Goal: Task Accomplishment & Management: Use online tool/utility

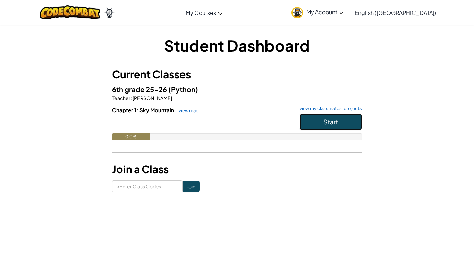
click at [339, 120] on button "Start" at bounding box center [330, 122] width 62 height 16
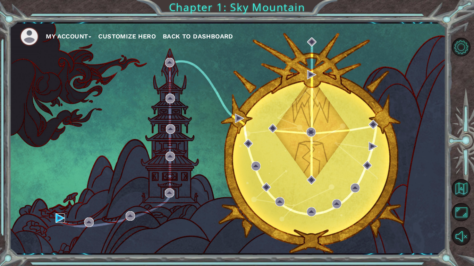
click at [59, 217] on img at bounding box center [59, 218] width 9 height 9
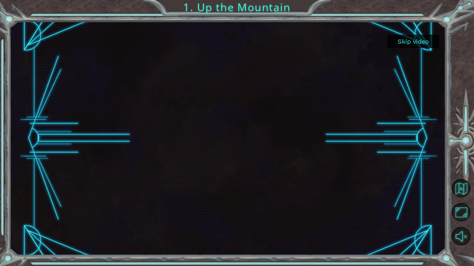
click at [416, 42] on button "Skip video" at bounding box center [413, 42] width 52 height 14
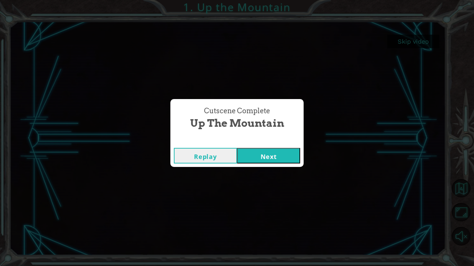
click at [265, 156] on button "Next" at bounding box center [268, 156] width 63 height 16
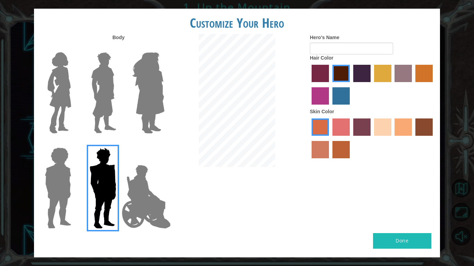
click at [339, 68] on label "maroon hair color" at bounding box center [340, 73] width 17 height 17
click at [330, 85] on input "maroon hair color" at bounding box center [330, 85] width 0 height 0
click at [321, 71] on label "paprika hair color" at bounding box center [319, 73] width 17 height 17
click at [309, 85] on input "paprika hair color" at bounding box center [309, 85] width 0 height 0
click at [341, 81] on label "maroon hair color" at bounding box center [340, 73] width 17 height 17
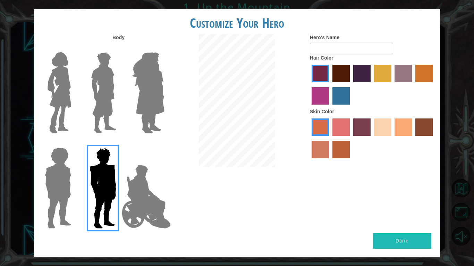
click at [330, 85] on input "maroon hair color" at bounding box center [330, 85] width 0 height 0
click at [422, 127] on label "karma skin color" at bounding box center [423, 127] width 17 height 17
click at [413, 138] on input "karma skin color" at bounding box center [413, 138] width 0 height 0
click at [336, 149] on label "smoke tree skin color" at bounding box center [340, 149] width 17 height 17
click at [330, 161] on input "smoke tree skin color" at bounding box center [330, 161] width 0 height 0
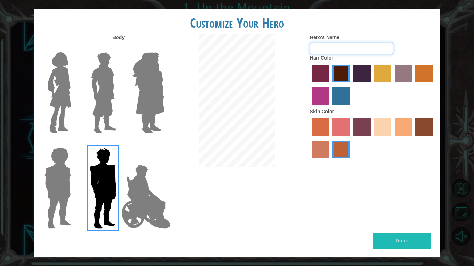
click at [340, 53] on input "Hero's Name" at bounding box center [351, 49] width 83 height 12
click at [115, 100] on img at bounding box center [103, 93] width 31 height 87
click at [119, 48] on input "Hero Lars" at bounding box center [119, 48] width 0 height 0
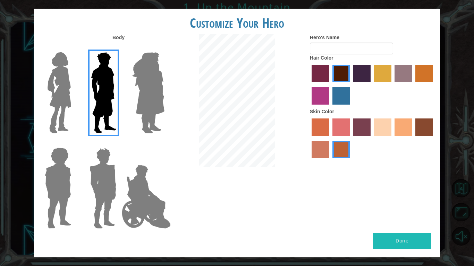
click at [51, 97] on img at bounding box center [59, 93] width 29 height 87
click at [74, 48] on input "Hero Connie" at bounding box center [74, 48] width 0 height 0
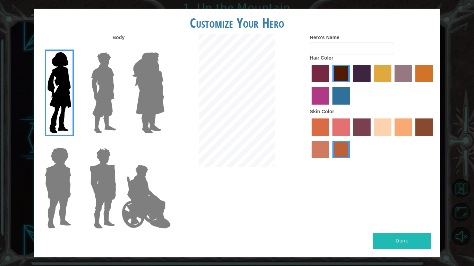
click at [59, 154] on img at bounding box center [58, 188] width 32 height 87
click at [74, 143] on input "Hero Steven" at bounding box center [74, 143] width 0 height 0
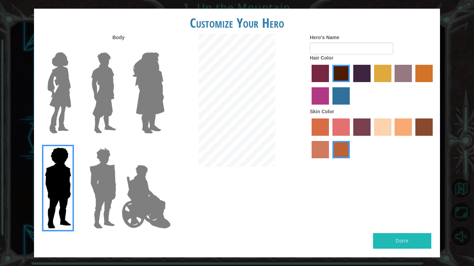
click at [134, 195] on img at bounding box center [146, 196] width 54 height 69
click at [164, 143] on input "Hero Jamie" at bounding box center [164, 143] width 0 height 0
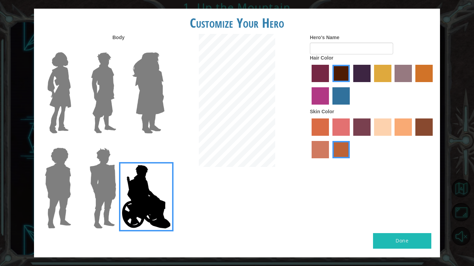
click at [106, 189] on img at bounding box center [103, 188] width 32 height 87
click at [119, 143] on input "Hero Garnet" at bounding box center [119, 143] width 0 height 0
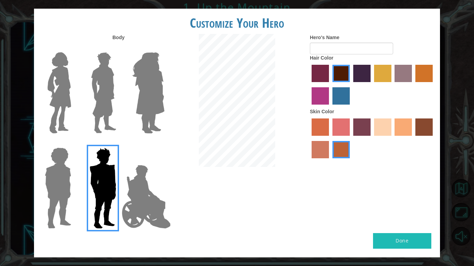
click at [101, 110] on img at bounding box center [103, 93] width 31 height 87
click at [119, 48] on input "Hero Lars" at bounding box center [119, 48] width 0 height 0
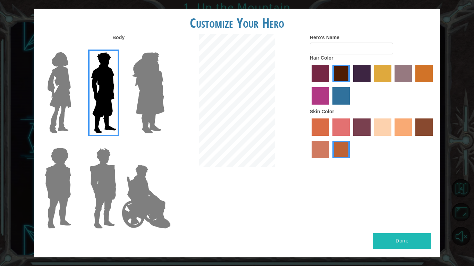
click at [97, 171] on img at bounding box center [103, 188] width 32 height 87
click at [119, 143] on input "Hero Garnet" at bounding box center [119, 143] width 0 height 0
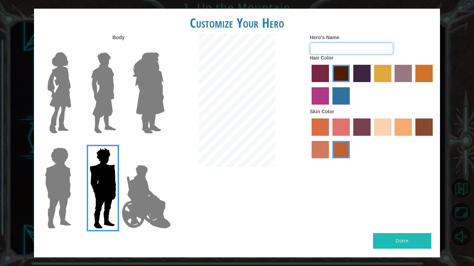
click at [346, 52] on input "Hero's Name" at bounding box center [351, 49] width 83 height 12
click at [181, 101] on div at bounding box center [236, 101] width 135 height 135
click at [154, 87] on img at bounding box center [148, 93] width 38 height 87
click at [164, 48] on input "Hero Amethyst" at bounding box center [164, 48] width 0 height 0
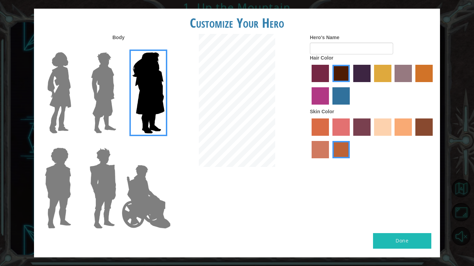
click at [50, 95] on img at bounding box center [59, 93] width 29 height 87
click at [74, 48] on input "Hero Connie" at bounding box center [74, 48] width 0 height 0
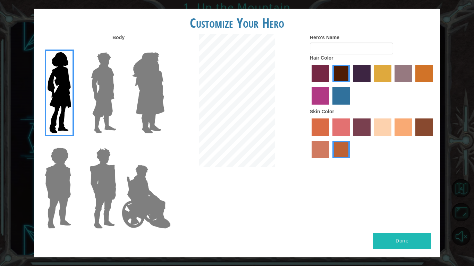
click at [93, 184] on img at bounding box center [103, 188] width 32 height 87
click at [119, 143] on input "Hero Garnet" at bounding box center [119, 143] width 0 height 0
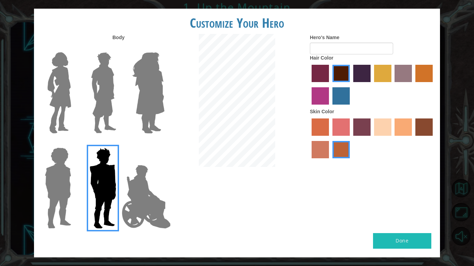
click at [393, 119] on div at bounding box center [372, 139] width 125 height 45
click at [384, 119] on label "sandy beach skin color" at bounding box center [382, 127] width 17 height 17
click at [371, 138] on input "sandy beach skin color" at bounding box center [371, 138] width 0 height 0
click at [394, 121] on label "tacao skin color" at bounding box center [402, 127] width 17 height 17
click at [392, 138] on input "tacao skin color" at bounding box center [392, 138] width 0 height 0
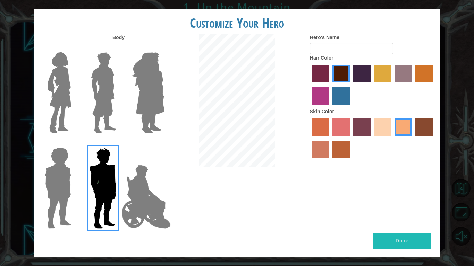
click at [335, 120] on label "froly skin color" at bounding box center [340, 127] width 17 height 17
click at [330, 138] on input "froly skin color" at bounding box center [330, 138] width 0 height 0
click at [327, 152] on label "burning sand skin color" at bounding box center [319, 149] width 17 height 17
click at [434, 138] on input "burning sand skin color" at bounding box center [434, 138] width 0 height 0
click at [341, 151] on label "smoke tree skin color" at bounding box center [340, 149] width 17 height 17
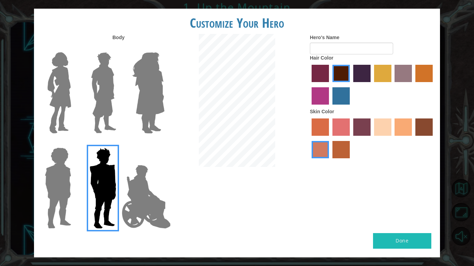
click at [330, 161] on input "smoke tree skin color" at bounding box center [330, 161] width 0 height 0
click at [349, 50] on input "Hero's Name" at bounding box center [351, 49] width 83 height 12
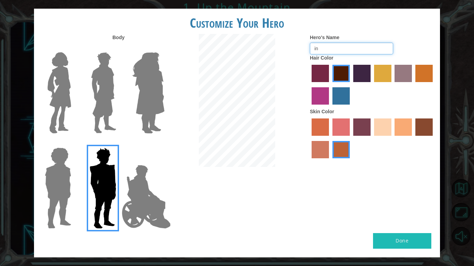
type input "i"
type input "v"
type input "blacklight"
click at [390, 236] on button "Done" at bounding box center [402, 241] width 58 height 16
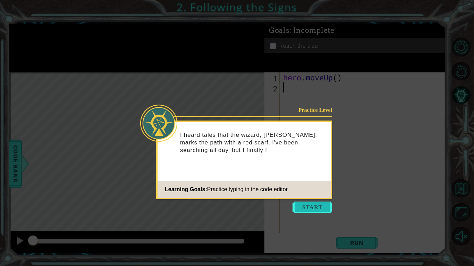
click at [312, 209] on button "Start" at bounding box center [312, 207] width 40 height 11
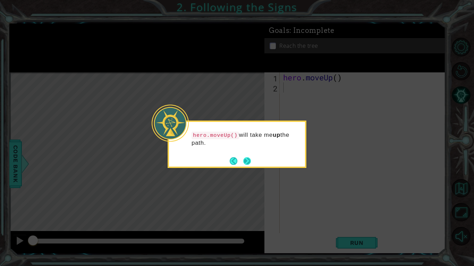
click at [245, 157] on button "Next" at bounding box center [247, 161] width 8 height 8
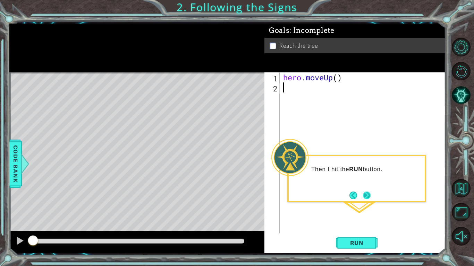
click at [366, 197] on button "Next" at bounding box center [367, 196] width 8 height 8
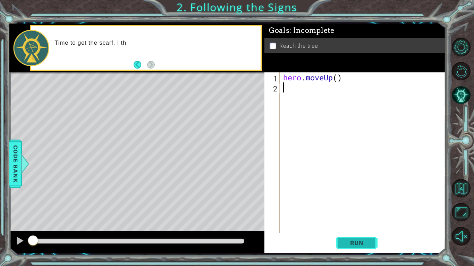
click at [345, 238] on button "Run" at bounding box center [357, 243] width 42 height 18
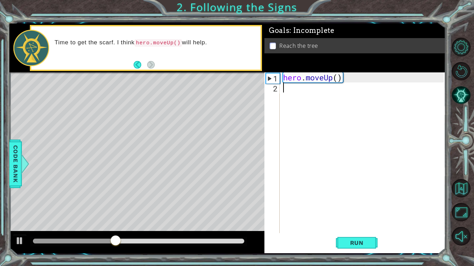
click at [285, 89] on div "hero . moveUp ( )" at bounding box center [364, 162] width 165 height 181
click at [139, 67] on button "Back" at bounding box center [141, 65] width 14 height 8
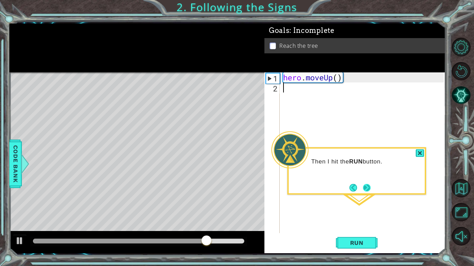
click at [367, 191] on button "Next" at bounding box center [367, 188] width 8 height 8
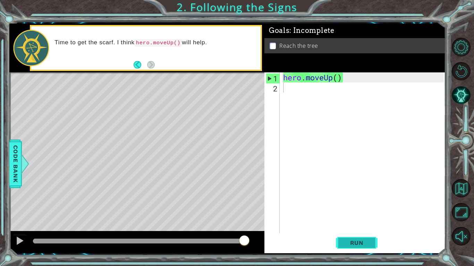
click at [352, 243] on span "Run" at bounding box center [356, 243] width 27 height 7
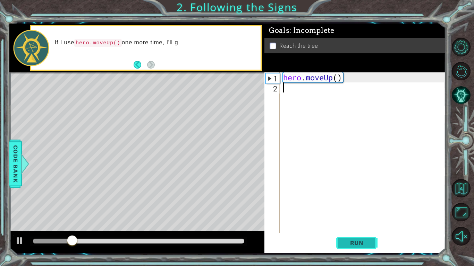
click at [352, 243] on span "Run" at bounding box center [356, 243] width 27 height 7
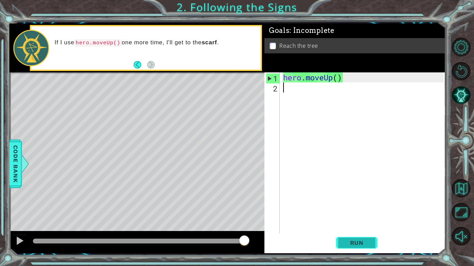
click at [341, 247] on button "Run" at bounding box center [357, 243] width 42 height 18
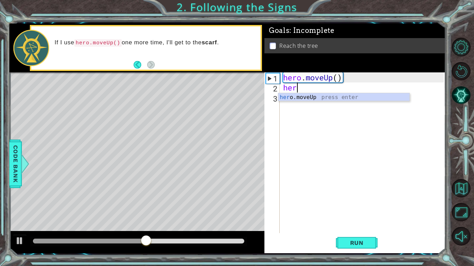
type textarea "hero"
click at [347, 97] on div "hero .moveUp press enter" at bounding box center [343, 105] width 131 height 25
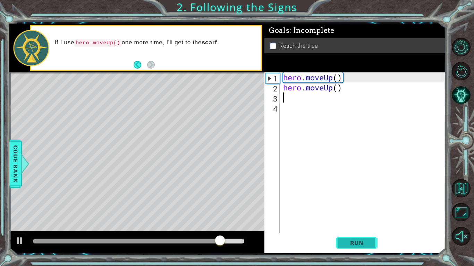
click at [357, 243] on span "Run" at bounding box center [356, 243] width 27 height 7
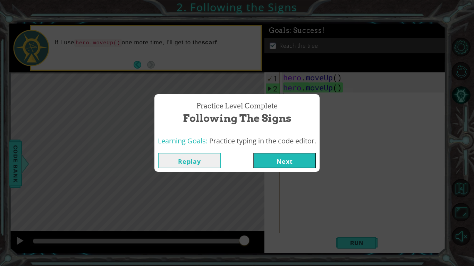
click at [271, 163] on button "Next" at bounding box center [284, 161] width 63 height 16
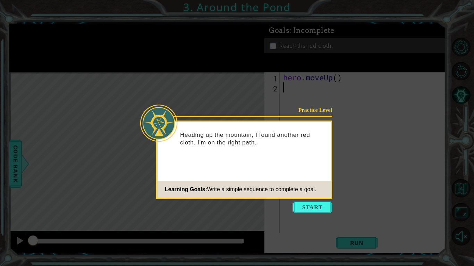
click at [311, 214] on icon at bounding box center [237, 133] width 474 height 266
click at [309, 210] on button "Start" at bounding box center [312, 207] width 40 height 11
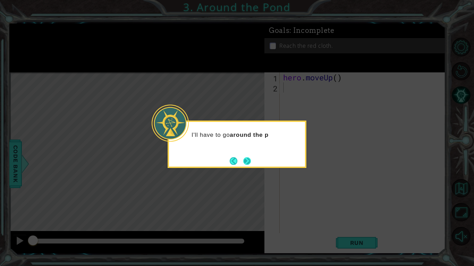
click at [251, 163] on button "Next" at bounding box center [247, 161] width 8 height 8
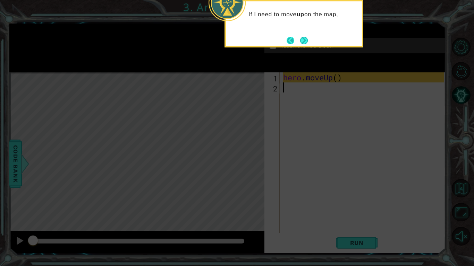
click at [296, 43] on button "Back" at bounding box center [294, 41] width 14 height 8
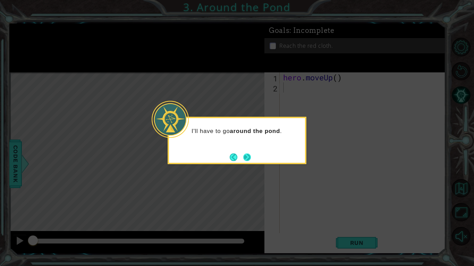
click at [245, 161] on button "Next" at bounding box center [247, 158] width 8 height 8
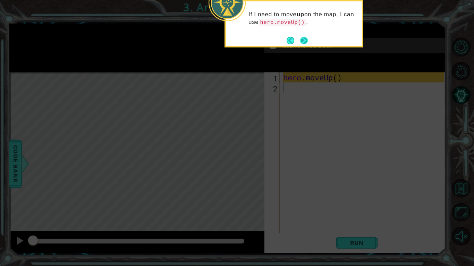
click at [306, 41] on button "Next" at bounding box center [304, 41] width 8 height 8
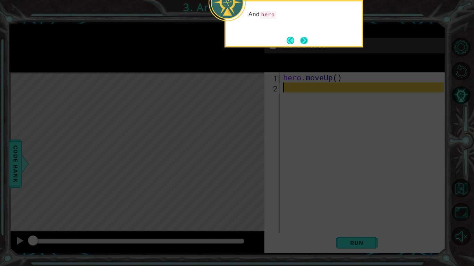
click at [307, 43] on button "Next" at bounding box center [304, 40] width 8 height 8
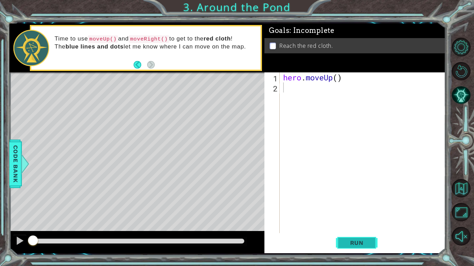
click at [366, 242] on span "Run" at bounding box center [356, 243] width 27 height 7
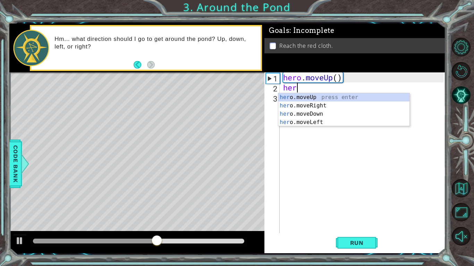
type textarea "hero"
click at [331, 106] on div "hero .moveUp press enter hero .moveRight press enter hero .moveDown press enter…" at bounding box center [343, 118] width 131 height 50
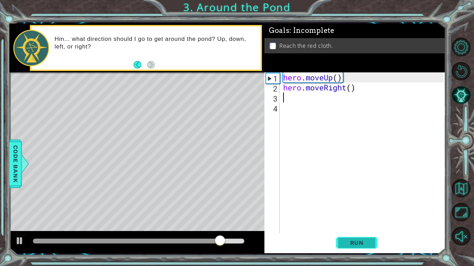
click at [358, 252] on button "Run" at bounding box center [357, 243] width 42 height 18
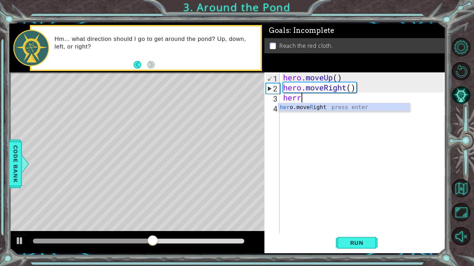
scroll to position [0, 0]
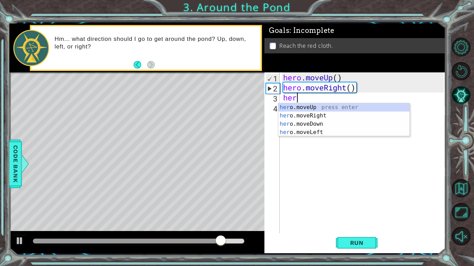
type textarea "hero"
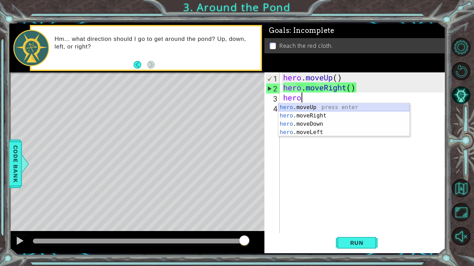
click at [333, 108] on div "hero .moveUp press enter hero .moveRight press enter hero .moveDown press enter…" at bounding box center [343, 128] width 131 height 50
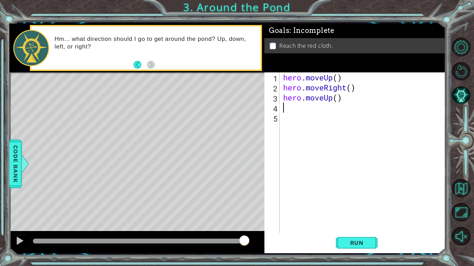
scroll to position [0, 0]
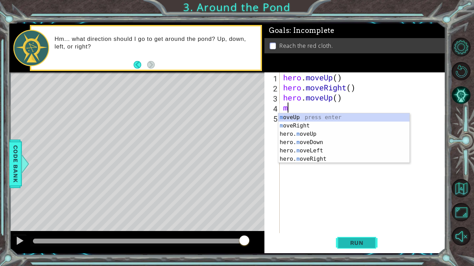
type textarea "mo"
click at [350, 115] on div "mo veUp press enter mo veRight press enter hero. mo veUp press enter hero. mo v…" at bounding box center [343, 146] width 131 height 67
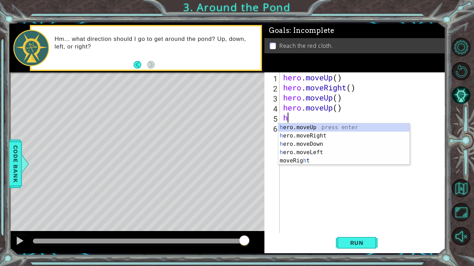
type textarea "he"
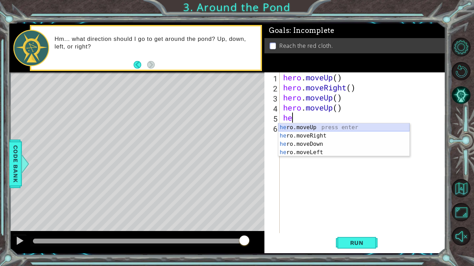
click at [329, 129] on div "he ro.moveUp press enter he ro.moveRight press enter he ro.moveDown press enter…" at bounding box center [343, 148] width 131 height 50
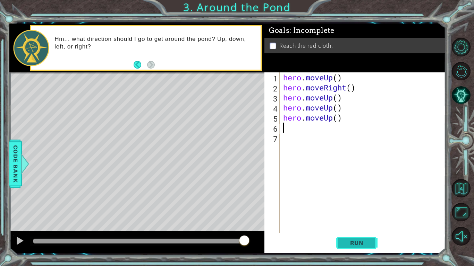
click at [357, 242] on span "Run" at bounding box center [356, 243] width 27 height 7
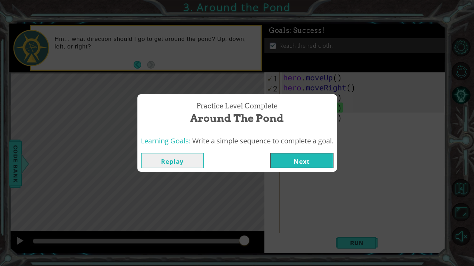
click at [321, 165] on button "Next" at bounding box center [301, 161] width 63 height 16
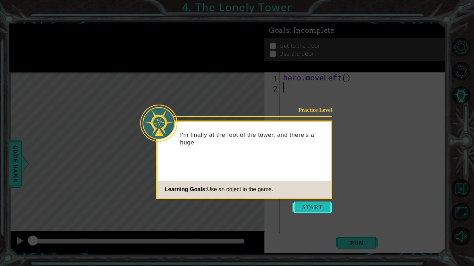
click at [320, 204] on button "Start" at bounding box center [312, 207] width 40 height 11
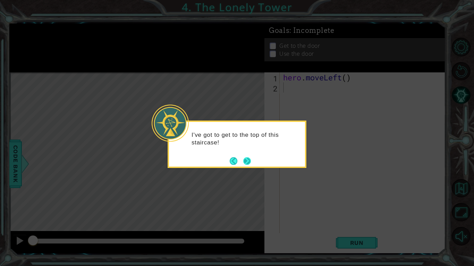
click at [249, 159] on button "Next" at bounding box center [246, 160] width 9 height 9
click at [249, 159] on button "Next" at bounding box center [247, 161] width 8 height 8
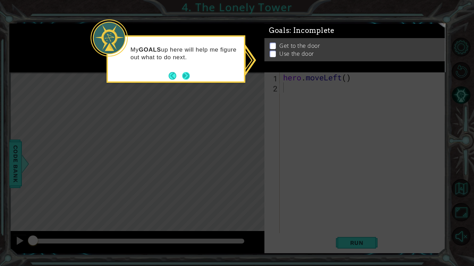
click at [188, 76] on button "Next" at bounding box center [186, 76] width 8 height 8
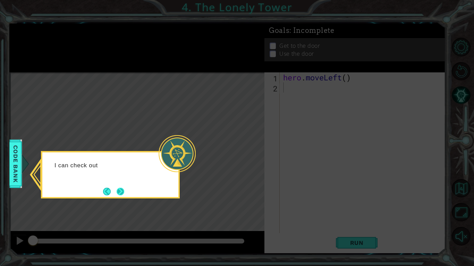
click at [118, 193] on button "Next" at bounding box center [120, 191] width 11 height 11
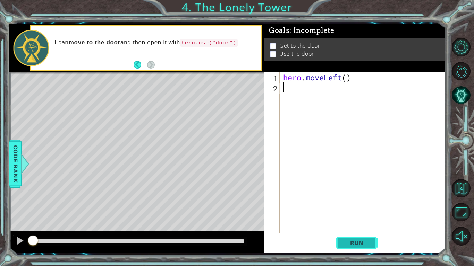
click at [355, 235] on button "Run" at bounding box center [357, 243] width 42 height 18
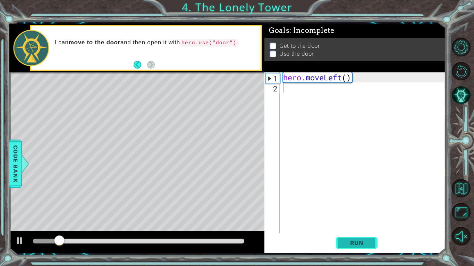
click at [356, 237] on button "Run" at bounding box center [357, 243] width 42 height 18
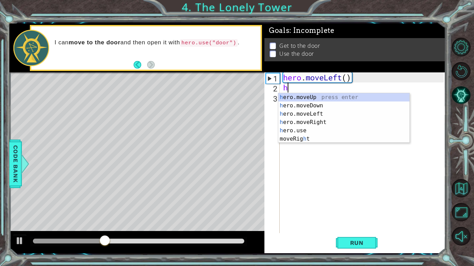
type textarea "hr"
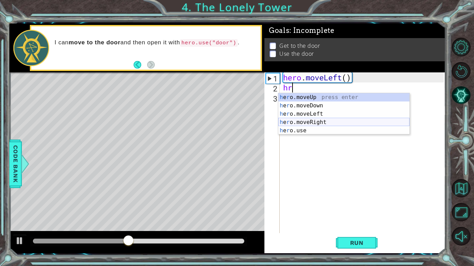
click at [322, 115] on div "h e r o.moveUp press enter h e r o.moveDown press enter h e r o.moveLeft press …" at bounding box center [343, 122] width 131 height 58
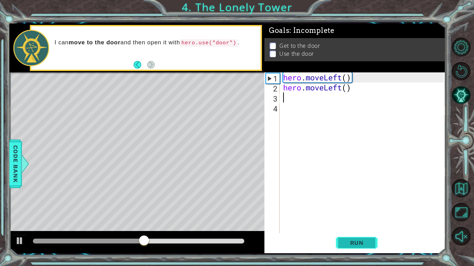
click at [356, 243] on span "Run" at bounding box center [356, 243] width 27 height 7
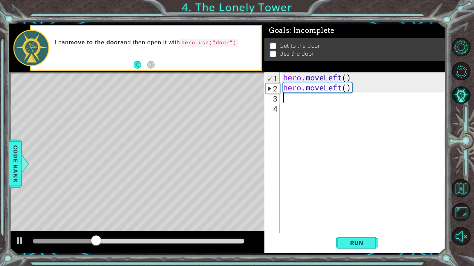
type textarea "he"
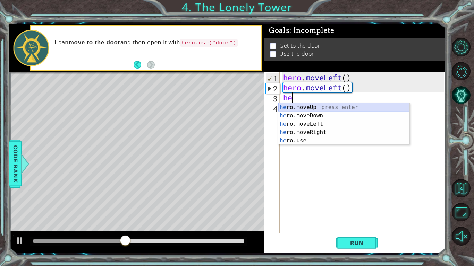
click at [320, 104] on div "he ro.moveUp press enter he ro.moveDown press enter he ro.moveLeft press enter …" at bounding box center [343, 132] width 131 height 58
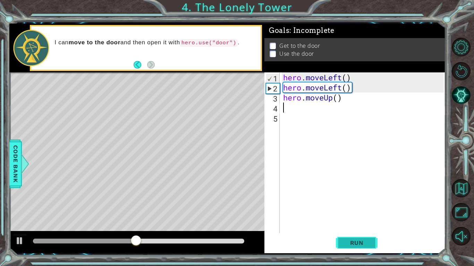
click at [342, 242] on button "Run" at bounding box center [357, 243] width 42 height 18
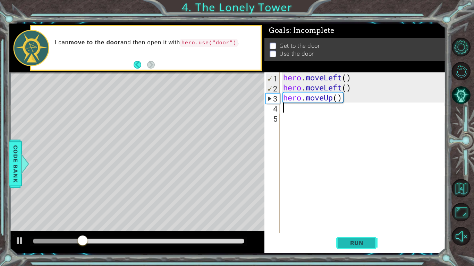
type textarea "u"
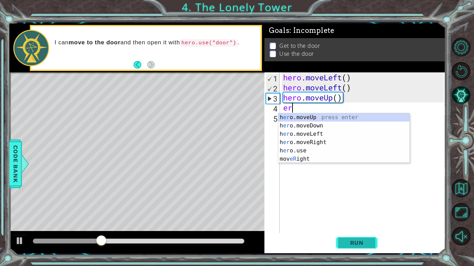
type textarea "er"
click at [335, 119] on div "h [PERSON_NAME]moveUp press enter h [PERSON_NAME]moveDown press enter h [PERSON…" at bounding box center [343, 146] width 131 height 67
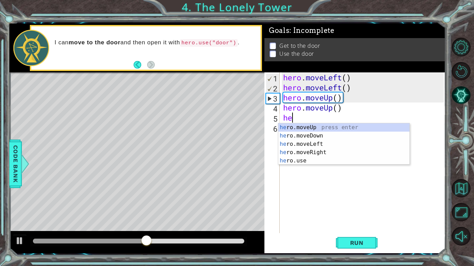
type textarea "hee"
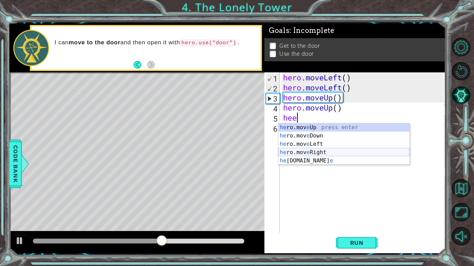
click at [322, 153] on div "he ro.mov e Up press enter he ro.mov e Down press enter he ro.mov e Left press …" at bounding box center [343, 152] width 131 height 58
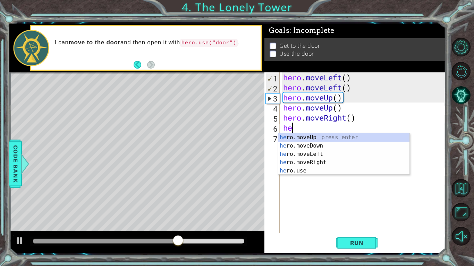
type textarea "her"
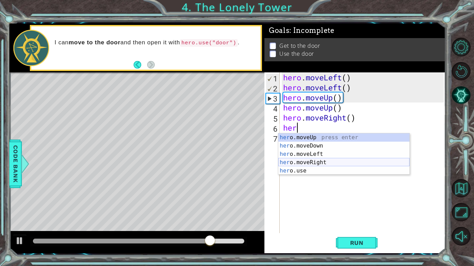
click at [336, 162] on div "her o.moveUp press enter her o.moveDown press enter her o.moveLeft press enter …" at bounding box center [343, 163] width 131 height 58
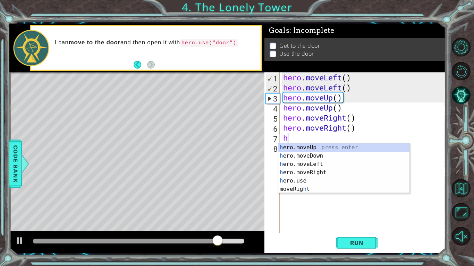
type textarea "her"
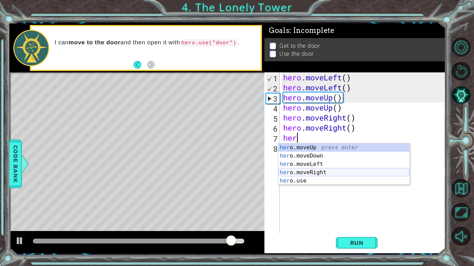
click at [327, 173] on div "her o.moveUp press enter her o.moveDown press enter her o.moveLeft press enter …" at bounding box center [343, 173] width 131 height 58
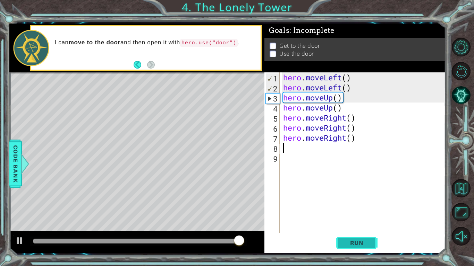
click at [350, 243] on span "Run" at bounding box center [356, 243] width 27 height 7
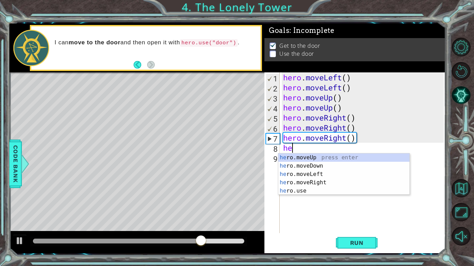
type textarea "her"
click at [326, 173] on div "her o.moveUp press enter her o.moveDown press enter her o.moveLeft press enter …" at bounding box center [343, 183] width 131 height 58
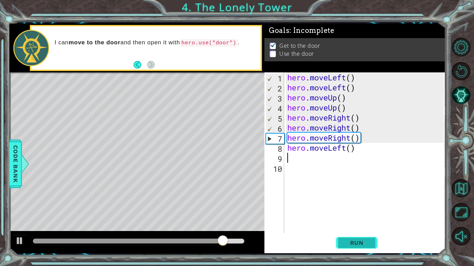
click at [359, 251] on button "Run" at bounding box center [357, 243] width 42 height 18
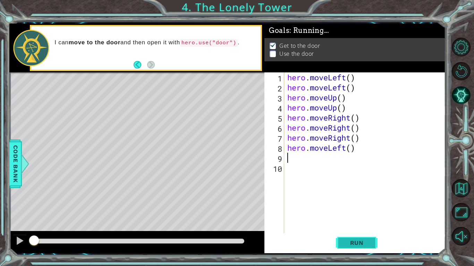
click at [352, 249] on button "Run" at bounding box center [357, 243] width 42 height 18
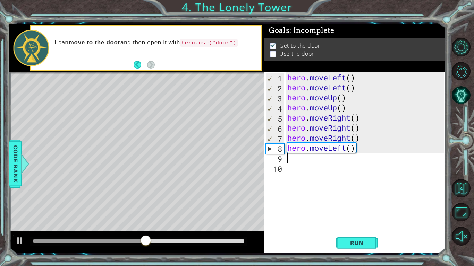
click at [293, 139] on div "hero . moveLeft ( ) hero . moveLeft ( ) hero . moveUp ( ) hero . moveUp ( ) her…" at bounding box center [366, 162] width 161 height 181
click at [266, 151] on div "8" at bounding box center [275, 149] width 18 height 10
click at [368, 238] on button "Run" at bounding box center [357, 243] width 42 height 18
click at [352, 138] on div "hero . moveLeft ( ) hero . moveLeft ( ) hero . moveUp ( ) hero . moveUp ( ) her…" at bounding box center [366, 162] width 161 height 181
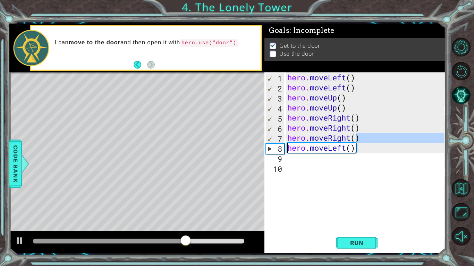
drag, startPoint x: 358, startPoint y: 139, endPoint x: 257, endPoint y: 152, distance: 101.7
click at [257, 152] on div "1 ההההההההההההההההההההההההההההההההההההההההההההההההההההההההההההההההההההההההההההה…" at bounding box center [227, 139] width 436 height 230
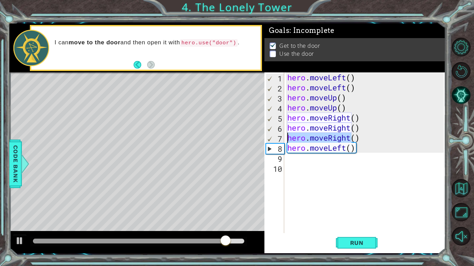
drag, startPoint x: 351, startPoint y: 139, endPoint x: 289, endPoint y: 142, distance: 62.5
click at [289, 142] on div "hero . moveLeft ( ) hero . moveLeft ( ) hero . moveUp ( ) hero . moveUp ( ) her…" at bounding box center [366, 162] width 161 height 181
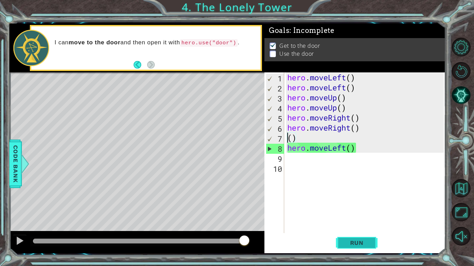
click at [349, 248] on button "Run" at bounding box center [357, 243] width 42 height 18
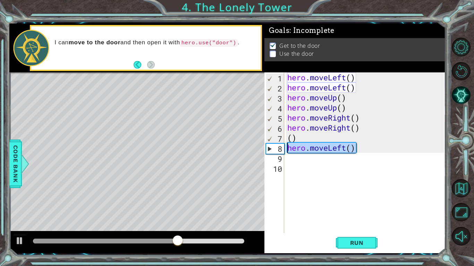
drag, startPoint x: 360, startPoint y: 147, endPoint x: 289, endPoint y: 150, distance: 70.8
click at [289, 150] on div "hero . moveLeft ( ) hero . moveLeft ( ) hero . moveUp ( ) hero . moveUp ( ) her…" at bounding box center [366, 162] width 161 height 181
type textarea "hero.moveLeft()"
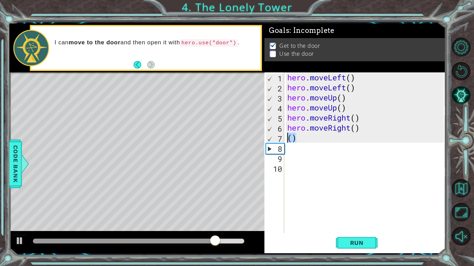
drag, startPoint x: 299, startPoint y: 139, endPoint x: 285, endPoint y: 140, distance: 13.9
click at [285, 140] on div "1 2 3 4 5 6 7 8 9 10 hero . moveLeft ( ) hero . moveLeft ( ) hero . moveUp ( ) …" at bounding box center [353, 152] width 179 height 161
type textarea "()"
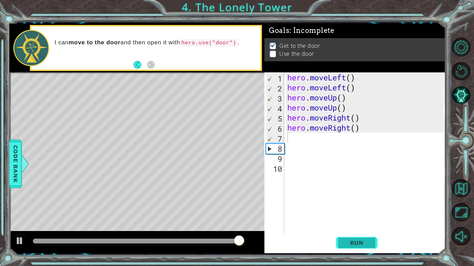
click at [349, 237] on button "Run" at bounding box center [357, 243] width 42 height 18
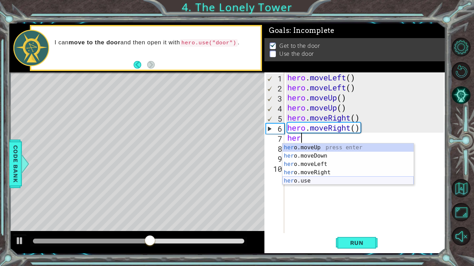
click at [307, 179] on div "her o.moveUp press enter her o.moveDown press enter her o.moveLeft press enter …" at bounding box center [347, 173] width 131 height 58
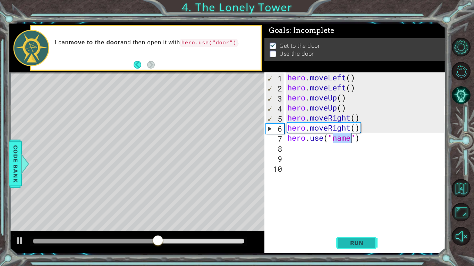
click at [353, 248] on button "Run" at bounding box center [357, 243] width 42 height 18
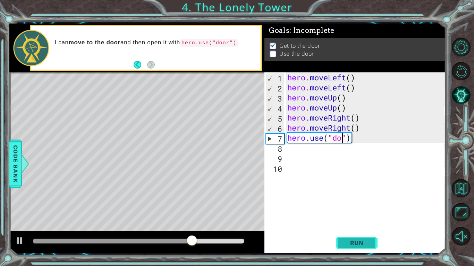
scroll to position [0, 3]
type textarea "hero.use("door")"
click at [347, 235] on button "Run" at bounding box center [357, 243] width 42 height 18
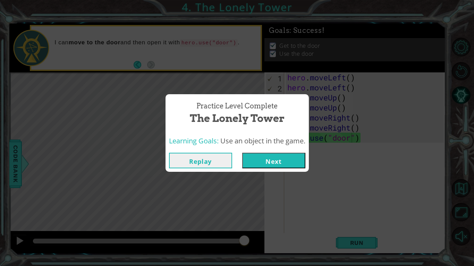
click at [263, 167] on button "Next" at bounding box center [273, 161] width 63 height 16
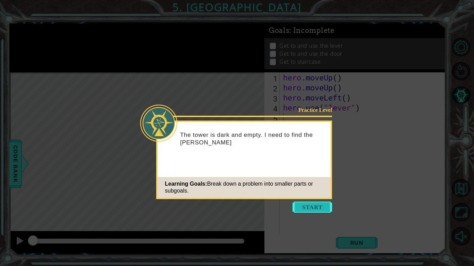
click at [318, 210] on button "Start" at bounding box center [312, 207] width 40 height 11
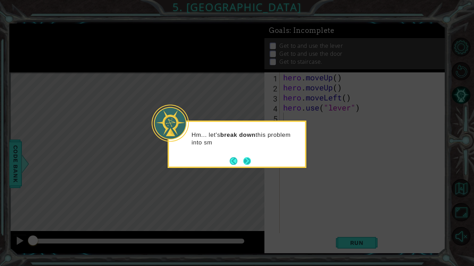
click at [250, 162] on button "Next" at bounding box center [247, 161] width 8 height 8
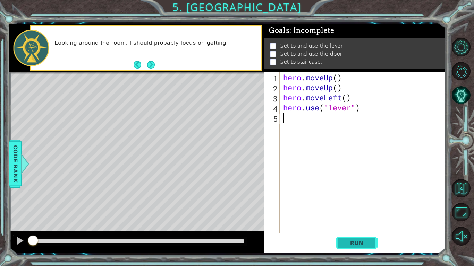
click at [347, 243] on span "Run" at bounding box center [356, 243] width 27 height 7
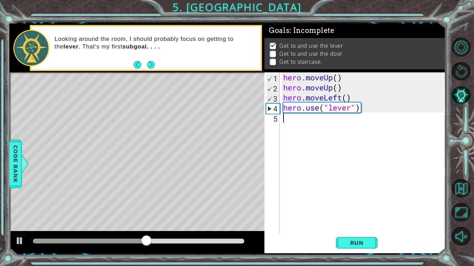
type textarea "h"
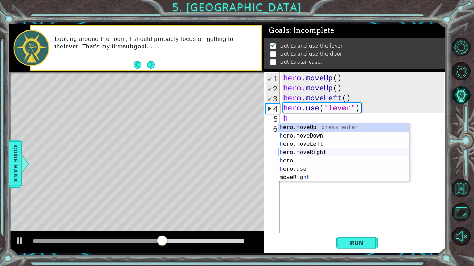
click at [322, 151] on div "h ero.moveUp press enter h ero.moveDown press enter h ero.moveLeft press enter …" at bounding box center [343, 160] width 131 height 75
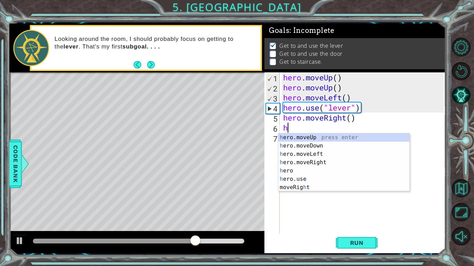
type textarea "he"
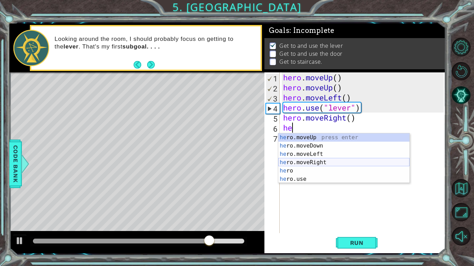
click at [318, 161] on div "he ro.moveUp press enter he ro.moveDown press enter he ro.moveLeft press enter …" at bounding box center [343, 167] width 131 height 67
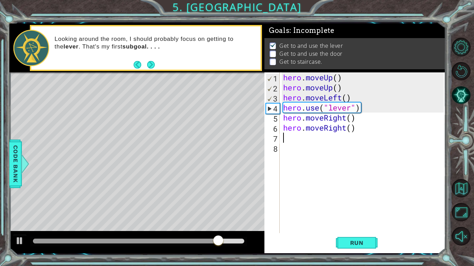
type textarea "he"
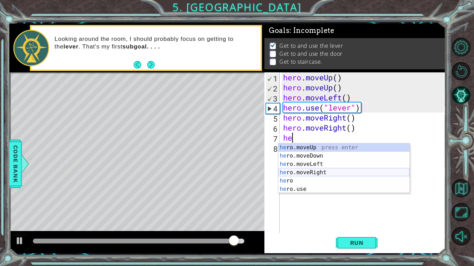
click at [321, 170] on div "he ro.moveUp press enter he ro.moveDown press enter he ro.moveLeft press enter …" at bounding box center [343, 177] width 131 height 67
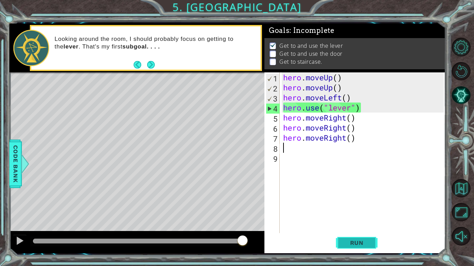
click at [353, 239] on button "Run" at bounding box center [357, 243] width 42 height 18
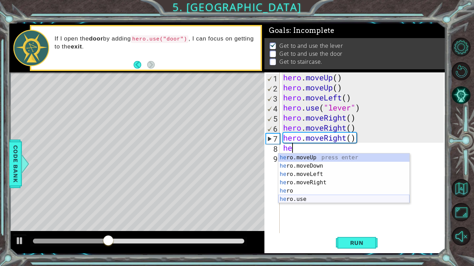
click at [294, 200] on div "he ro.moveUp press enter he ro.moveDown press enter he ro.moveLeft press enter …" at bounding box center [343, 187] width 131 height 67
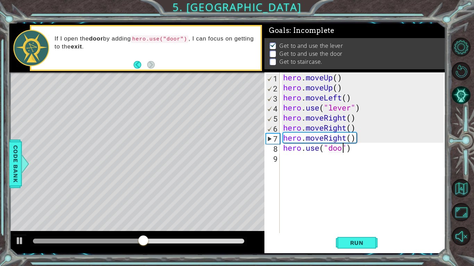
scroll to position [0, 3]
type textarea "hero.use("door")"
click at [355, 244] on span "Run" at bounding box center [356, 243] width 27 height 7
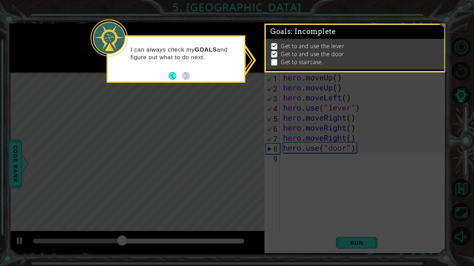
click at [251, 157] on icon at bounding box center [237, 133] width 474 height 266
click at [274, 63] on p at bounding box center [274, 62] width 6 height 7
click at [224, 119] on icon at bounding box center [237, 133] width 474 height 266
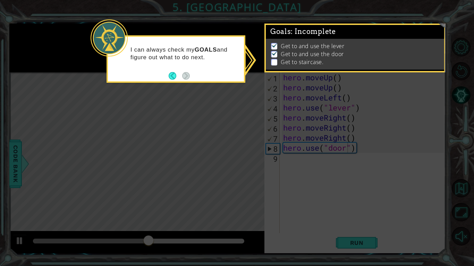
click at [224, 119] on icon at bounding box center [237, 133] width 474 height 266
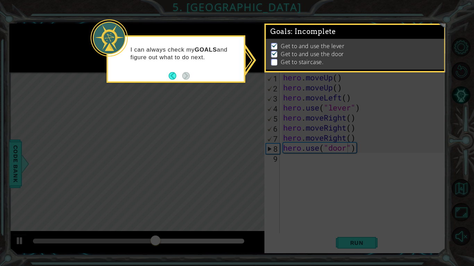
click at [224, 119] on icon at bounding box center [237, 133] width 474 height 266
click at [153, 196] on icon at bounding box center [237, 133] width 474 height 266
click at [177, 77] on button "Back" at bounding box center [176, 76] width 14 height 8
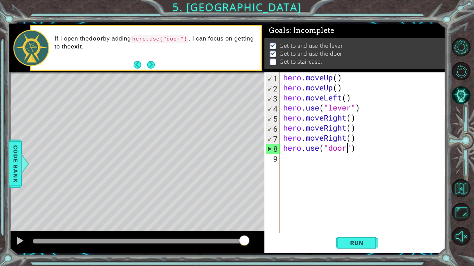
click at [292, 160] on div "hero . moveUp ( ) hero . moveUp ( ) hero . moveLeft ( ) hero . use ( "lever" ) …" at bounding box center [364, 162] width 165 height 181
type textarea "he"
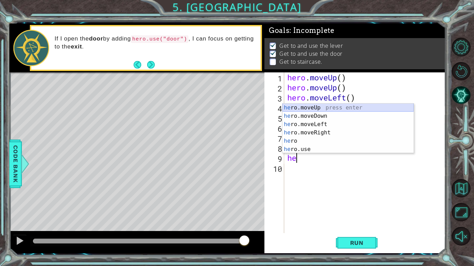
click at [301, 105] on div "he ro.moveUp press enter he ro.moveDown press enter he ro.moveLeft press enter …" at bounding box center [347, 137] width 131 height 67
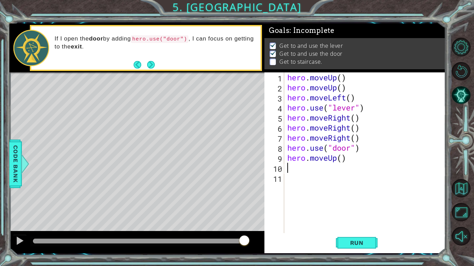
type textarea "he"
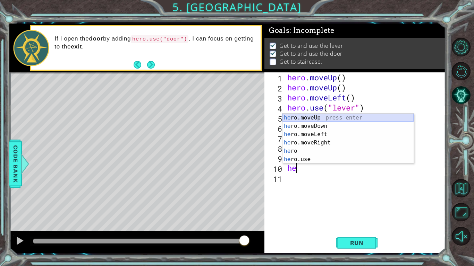
click at [321, 119] on div "he ro.moveUp press enter he ro.moveDown press enter he ro.moveLeft press enter …" at bounding box center [347, 147] width 131 height 67
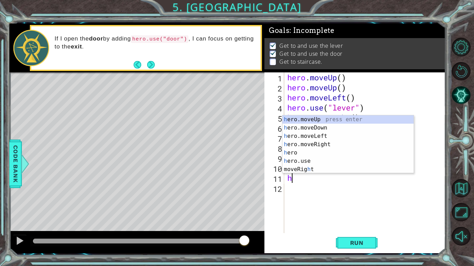
click at [328, 113] on div "hero . moveUp ( ) hero . moveUp ( ) hero . moveLeft ( ) hero . use ( "lever" ) …" at bounding box center [366, 162] width 161 height 181
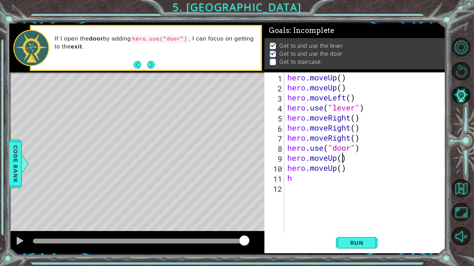
click at [342, 158] on div "hero . moveUp ( ) hero . moveUp ( ) hero . moveLeft ( ) hero . use ( "lever" ) …" at bounding box center [366, 162] width 161 height 181
click at [318, 177] on div "hero . moveUp ( ) hero . moveUp ( ) hero . moveLeft ( ) hero . use ( "lever" ) …" at bounding box center [366, 162] width 161 height 181
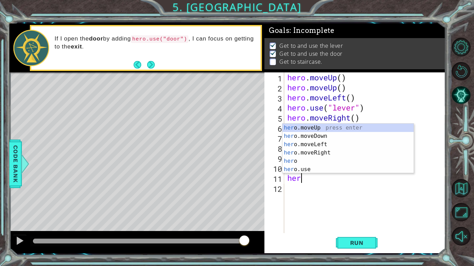
click at [323, 120] on div "hero . moveUp ( ) hero . moveUp ( ) hero . moveLeft ( ) hero . use ( "lever" ) …" at bounding box center [366, 162] width 161 height 181
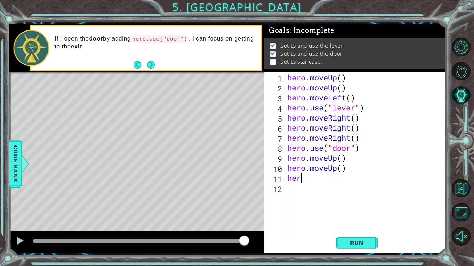
click at [300, 176] on div "hero . moveUp ( ) hero . moveUp ( ) hero . moveLeft ( ) hero . use ( "lever" ) …" at bounding box center [366, 162] width 161 height 181
type textarea "hero"
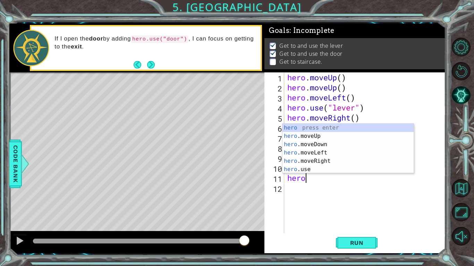
scroll to position [0, 0]
click at [328, 137] on div "hero press enter hero .moveUp press enter hero .moveDown press enter hero .move…" at bounding box center [347, 157] width 131 height 67
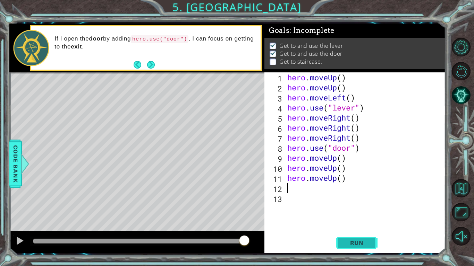
click at [347, 240] on span "Run" at bounding box center [356, 243] width 27 height 7
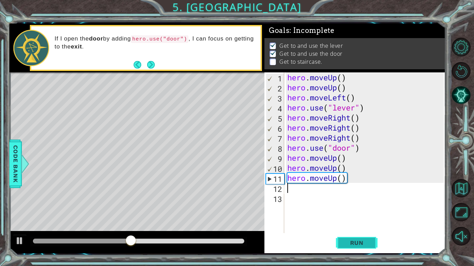
type textarea "he"
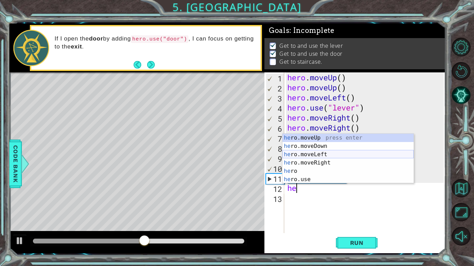
click at [323, 155] on div "he ro.moveUp press enter he ro.moveDown press enter he ro.moveLeft press enter …" at bounding box center [347, 167] width 131 height 67
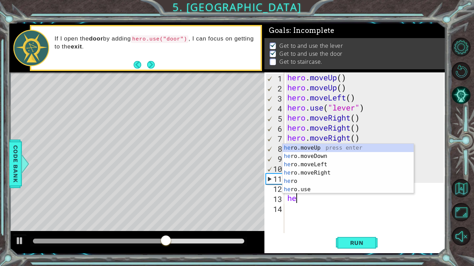
type textarea "her"
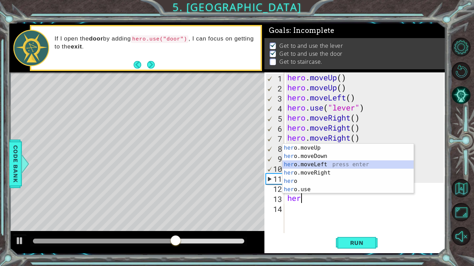
click at [323, 162] on div "her o.moveUp press enter her o.moveDown press enter her o.moveLeft press enter …" at bounding box center [347, 177] width 131 height 67
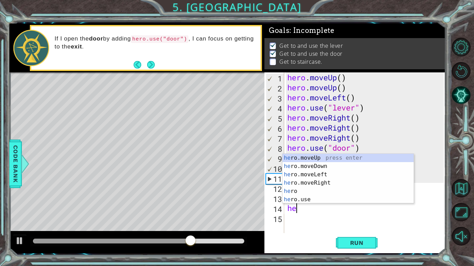
type textarea "her"
click at [321, 171] on div "her o.moveUp press enter her o.moveDown press enter her o.moveLeft press enter …" at bounding box center [347, 187] width 131 height 67
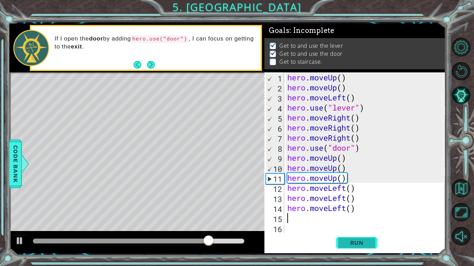
click at [354, 241] on span "Run" at bounding box center [356, 243] width 27 height 7
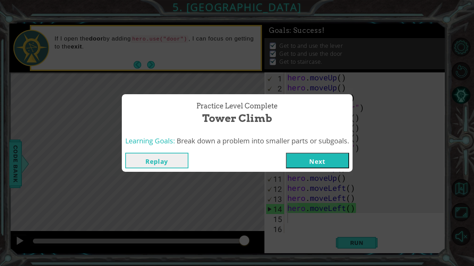
click at [344, 163] on button "Next" at bounding box center [317, 161] width 63 height 16
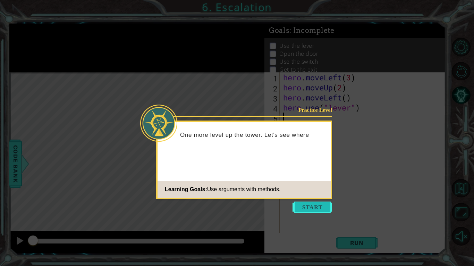
click at [313, 206] on button "Start" at bounding box center [312, 207] width 40 height 11
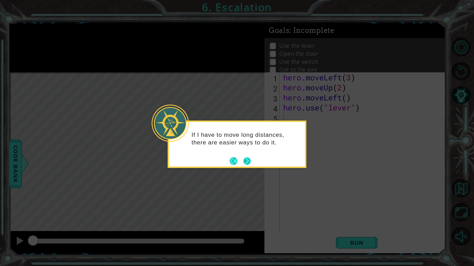
click at [251, 165] on button "Next" at bounding box center [247, 161] width 8 height 8
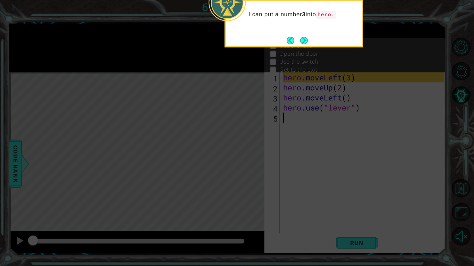
click at [307, 47] on div "I can put a number 3 into hero." at bounding box center [293, 24] width 139 height 48
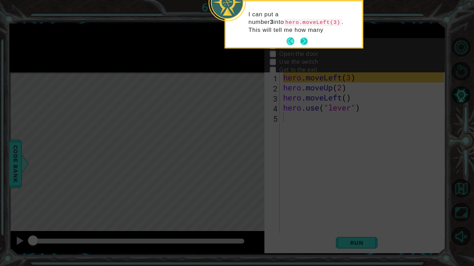
click at [304, 43] on button "Next" at bounding box center [304, 41] width 8 height 8
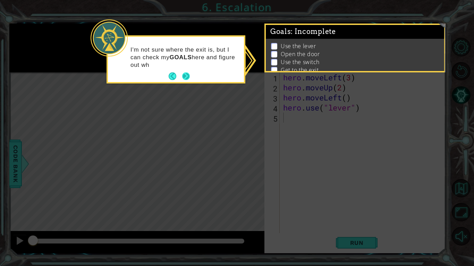
click at [186, 78] on button "Next" at bounding box center [186, 76] width 8 height 8
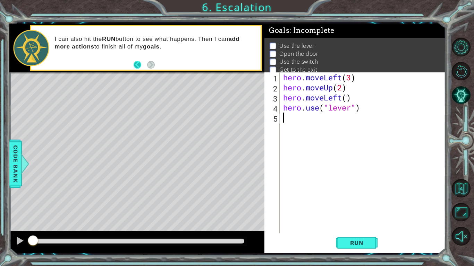
click at [136, 63] on button "Back" at bounding box center [141, 65] width 14 height 8
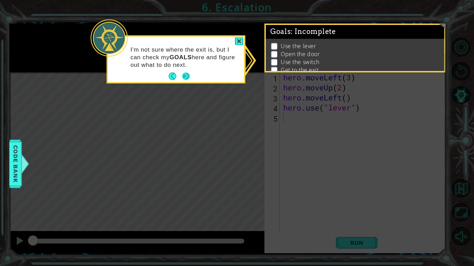
click at [189, 76] on button "Next" at bounding box center [186, 76] width 8 height 8
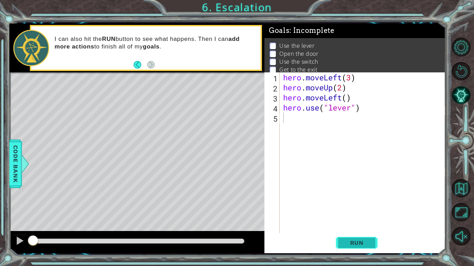
click at [347, 243] on span "Run" at bounding box center [356, 243] width 27 height 7
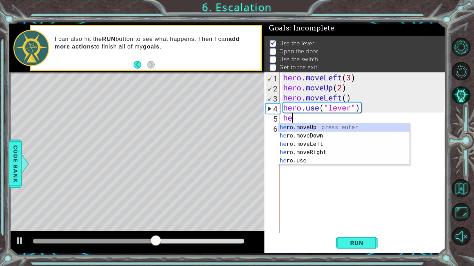
scroll to position [0, 0]
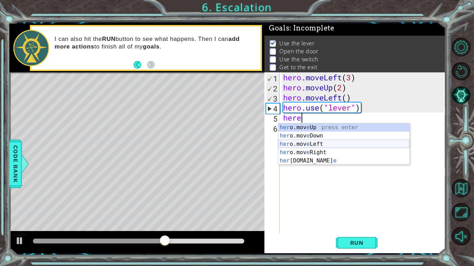
click at [318, 148] on div "her o.mov e Up press enter her o.mov e Down press enter her o.mov e Left press …" at bounding box center [343, 152] width 131 height 58
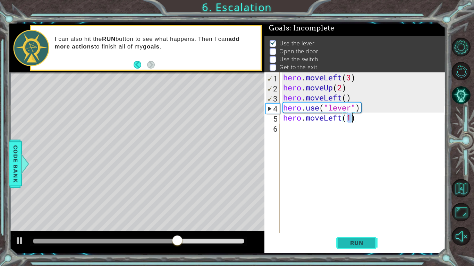
click at [353, 242] on span "Run" at bounding box center [356, 243] width 27 height 7
type textarea "hero.moveLeft(2)"
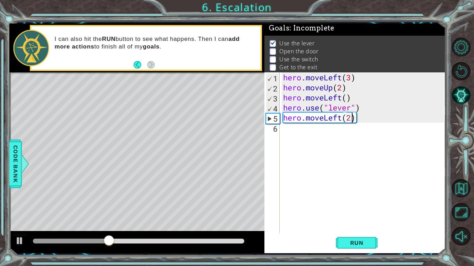
click at [292, 131] on div "hero . moveLeft ( 3 ) hero . moveUp ( 2 ) hero . moveLeft ( ) hero . use ( "lev…" at bounding box center [364, 162] width 165 height 181
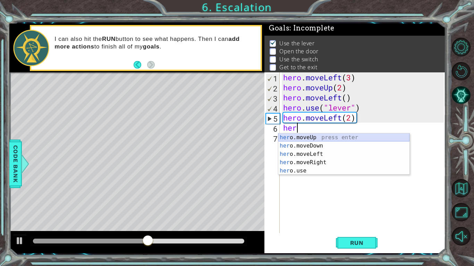
click at [308, 136] on div "her o.moveUp press enter her o.moveDown press enter her o.moveLeft press enter …" at bounding box center [343, 163] width 131 height 58
type textarea "hero.moveUp(1)"
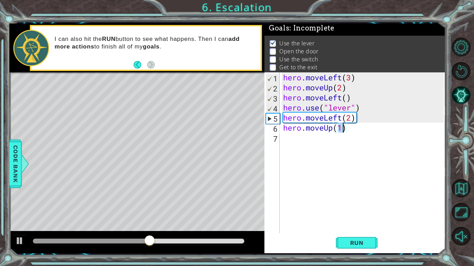
click at [308, 136] on div "hero . moveLeft ( 3 ) hero . moveUp ( 2 ) hero . moveLeft ( ) hero . use ( "lev…" at bounding box center [364, 162] width 165 height 181
click at [343, 128] on div "hero . moveLeft ( 3 ) hero . moveUp ( 2 ) hero . moveLeft ( ) hero . use ( "lev…" at bounding box center [364, 162] width 165 height 181
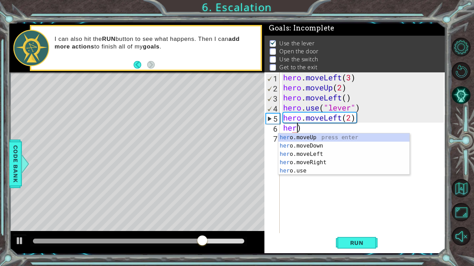
scroll to position [0, 0]
type textarea "her)"
click at [298, 174] on body "1 ההההההההההההההההההההההההההההההההההההההההההההההההההההההההההההההההההההההההההההה…" at bounding box center [237, 133] width 474 height 266
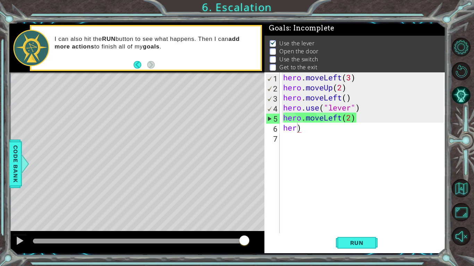
click at [306, 136] on div "hero . moveLeft ( 3 ) hero . moveUp ( 2 ) hero . moveLeft ( ) hero . use ( "lev…" at bounding box center [364, 162] width 165 height 181
click at [307, 131] on div "hero . moveLeft ( 3 ) hero . moveUp ( 2 ) hero . moveLeft ( ) hero . use ( "lev…" at bounding box center [364, 162] width 165 height 181
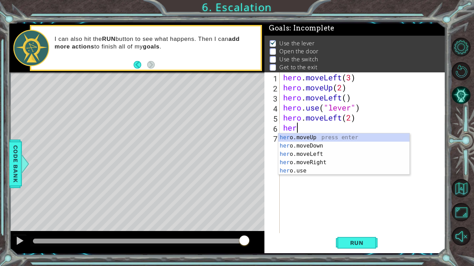
type textarea "h"
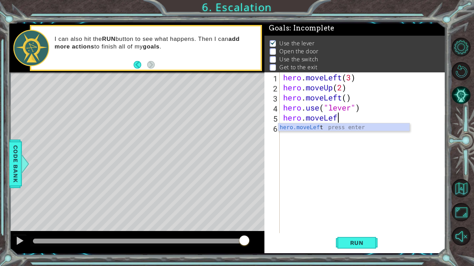
click at [311, 128] on div "hero.moveLef t press enter" at bounding box center [343, 135] width 131 height 25
type textarea "hero.moveLeft(1)"
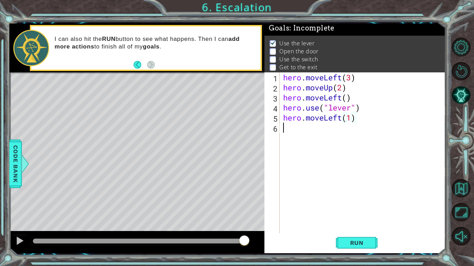
click at [289, 128] on div "hero . moveLeft ( 3 ) hero . moveUp ( 2 ) hero . moveLeft ( ) hero . use ( "lev…" at bounding box center [364, 162] width 165 height 181
click at [352, 118] on div "hero . moveLeft ( 3 ) hero . moveUp ( 2 ) hero . moveLeft ( ) hero . use ( "lev…" at bounding box center [364, 162] width 165 height 181
type textarea "hero.moveLeft(2)"
click at [304, 132] on div "hero . moveLeft ( 3 ) hero . moveUp ( 2 ) hero . moveLeft ( ) hero . use ( "lev…" at bounding box center [364, 162] width 165 height 181
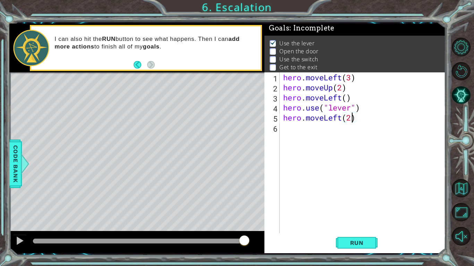
scroll to position [0, 0]
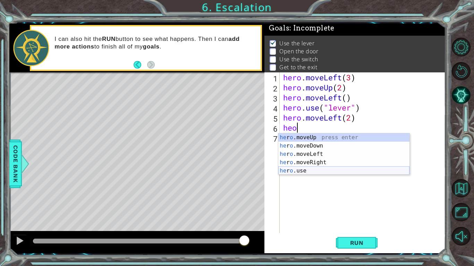
click at [319, 171] on div "he r o .moveUp press enter he r o .moveDown press enter he r o .moveLeft press …" at bounding box center [343, 163] width 131 height 58
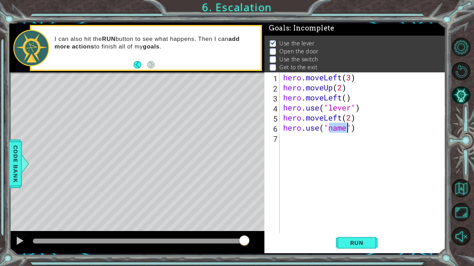
scroll to position [0, 2]
type textarea "hero.use("door")"
click at [294, 139] on div "hero . moveLeft ( 3 ) hero . moveUp ( 2 ) hero . moveLeft ( ) hero . use ( "lev…" at bounding box center [364, 162] width 165 height 181
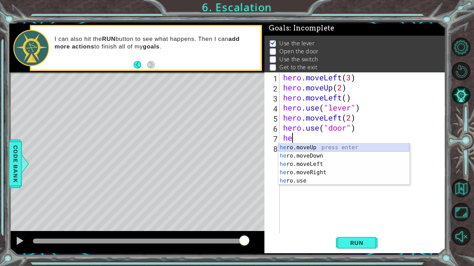
click at [323, 150] on div "he ro.moveUp press enter he ro.moveDown press enter he ro.moveLeft press enter …" at bounding box center [343, 173] width 131 height 58
type textarea "hero.moveUp(1)"
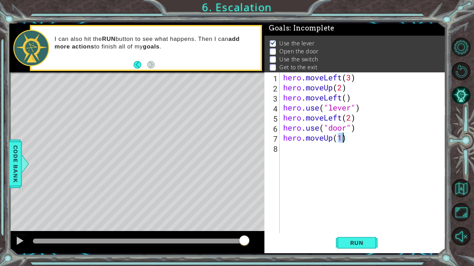
click at [304, 153] on div "hero . moveLeft ( 3 ) hero . moveUp ( 2 ) hero . moveLeft ( ) hero . use ( "lev…" at bounding box center [364, 162] width 165 height 181
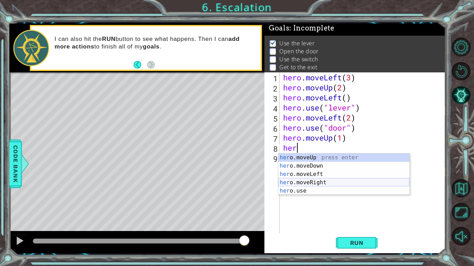
click at [324, 181] on div "her o.moveUp press enter her o.moveDown press enter her o.moveLeft press enter …" at bounding box center [343, 183] width 131 height 58
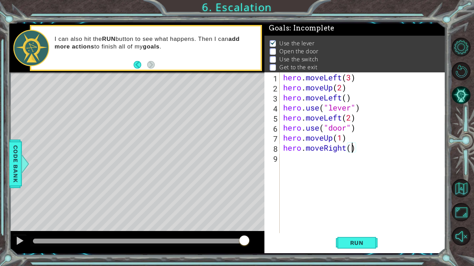
type textarea "hero.moveRight(3)"
click at [315, 168] on div "hero . moveLeft ( 3 ) hero . moveUp ( 2 ) hero . moveLeft ( ) hero . use ( "lev…" at bounding box center [364, 162] width 165 height 181
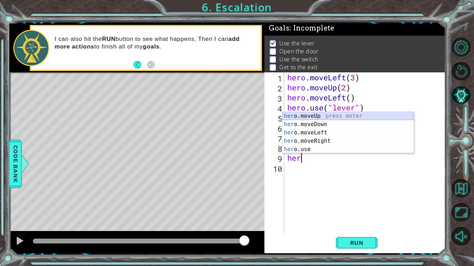
click at [302, 117] on div "her o.moveUp press enter her o.moveDown press enter her o.moveLeft press enter …" at bounding box center [347, 141] width 131 height 58
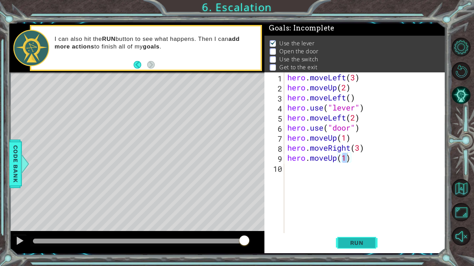
click at [353, 241] on span "Run" at bounding box center [356, 243] width 27 height 7
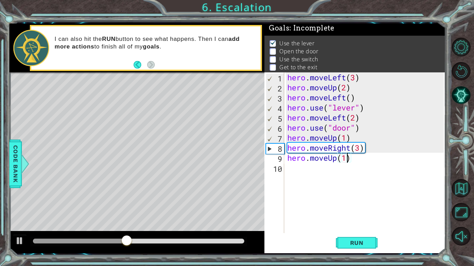
click at [354, 118] on div "hero . moveLeft ( 3 ) hero . moveUp ( 2 ) hero . moveLeft ( ) hero . use ( "lev…" at bounding box center [366, 162] width 161 height 181
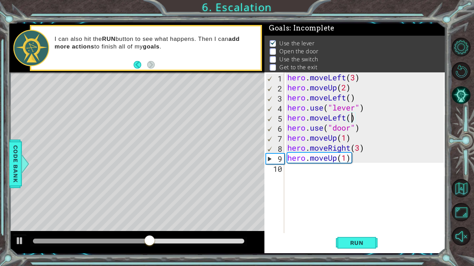
scroll to position [0, 3]
click at [356, 244] on span "Run" at bounding box center [356, 243] width 27 height 7
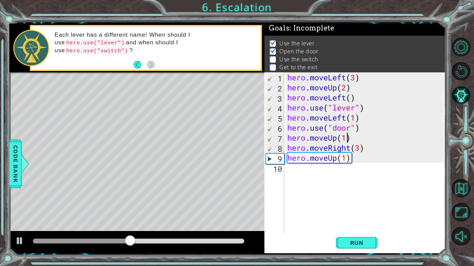
click at [347, 138] on div "hero . moveLeft ( 3 ) hero . moveUp ( 2 ) hero . moveLeft ( ) hero . use ( "lev…" at bounding box center [366, 162] width 161 height 181
click at [317, 134] on div "hero . moveLeft ( 3 ) hero . moveUp ( 2 ) hero . moveLeft ( ) hero . use ( "lev…" at bounding box center [366, 162] width 161 height 181
click at [367, 139] on div "hero . moveLeft ( 3 ) hero . moveUp ( 2 ) hero . moveLeft ( ) hero . use ( "lev…" at bounding box center [366, 162] width 161 height 181
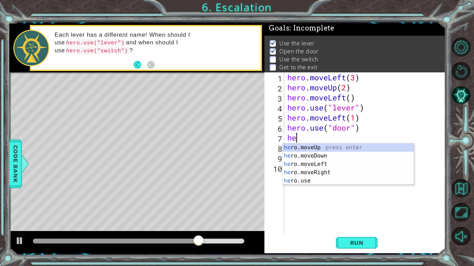
scroll to position [0, 0]
type textarea "h"
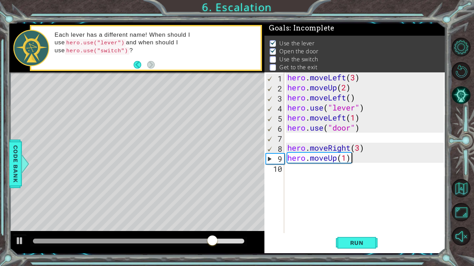
click at [384, 159] on div "hero . moveLeft ( 3 ) hero . moveUp ( 2 ) hero . moveLeft ( ) hero . use ( "lev…" at bounding box center [366, 162] width 161 height 181
click at [378, 150] on div "hero . moveLeft ( 3 ) hero . moveUp ( 2 ) hero . moveLeft ( ) hero . use ( "lev…" at bounding box center [366, 162] width 161 height 181
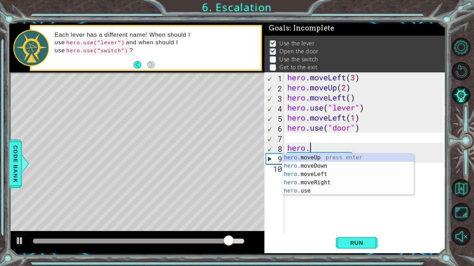
type textarea "h"
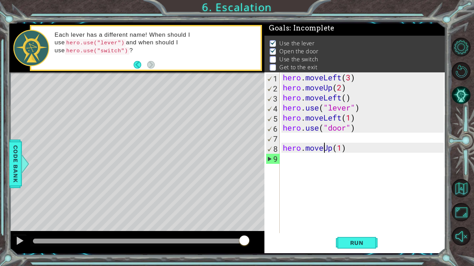
click at [323, 149] on div "hero . moveLeft ( 3 ) hero . moveUp ( 2 ) hero . moveLeft ( ) hero . use ( "lev…" at bounding box center [364, 162] width 166 height 181
click at [358, 144] on div "hero . moveLeft ( 3 ) hero . moveUp ( 2 ) hero . moveLeft ( ) hero . use ( "lev…" at bounding box center [364, 162] width 166 height 181
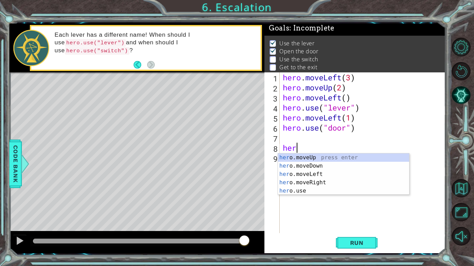
type textarea "h"
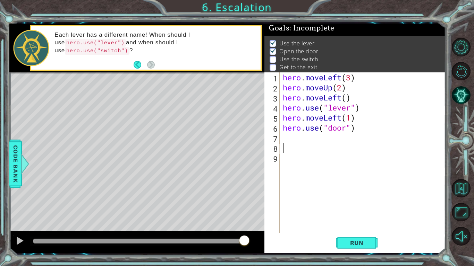
click at [300, 139] on div "hero . moveLeft ( 3 ) hero . moveUp ( 2 ) hero . moveLeft ( ) hero . use ( "lev…" at bounding box center [364, 162] width 166 height 181
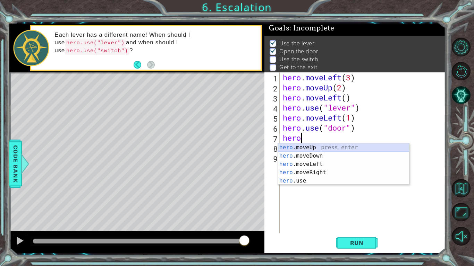
click at [308, 149] on div "hero .moveUp press enter hero .moveDown press enter hero .moveLeft press enter …" at bounding box center [343, 173] width 131 height 58
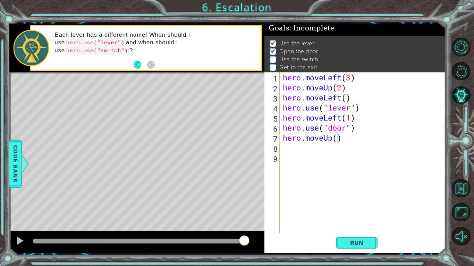
type textarea "hero.moveUp(2)"
click at [303, 153] on div "hero . moveLeft ( 3 ) hero . moveUp ( 2 ) hero . moveLeft ( ) hero . use ( "lev…" at bounding box center [364, 162] width 166 height 181
click at [290, 146] on div "hero . moveLeft ( 3 ) hero . moveUp ( 2 ) hero . moveLeft ( ) hero . use ( "lev…" at bounding box center [364, 162] width 166 height 181
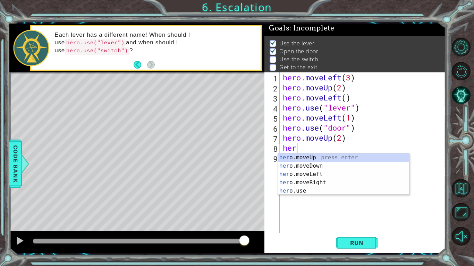
scroll to position [0, 0]
click at [318, 181] on div "hero .moveUp press enter hero .moveDown press enter hero .moveLeft press enter …" at bounding box center [343, 183] width 131 height 58
click at [336, 189] on div "he ro.moveUp press enter he ro.moveDown press enter he ro.moveLeft press enter …" at bounding box center [343, 183] width 131 height 58
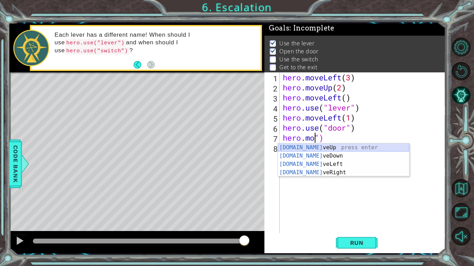
click at [334, 149] on div "[DOMAIN_NAME] veUp press enter [DOMAIN_NAME] veDown press enter [DOMAIN_NAME] v…" at bounding box center [343, 169] width 131 height 50
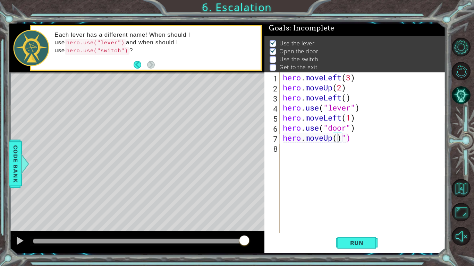
type textarea "hero.moveUp(2)")"
click at [289, 152] on div "hero . moveLeft ( 3 ) hero . moveUp ( 2 ) hero . moveLeft ( ) hero . use ( "lev…" at bounding box center [364, 162] width 166 height 181
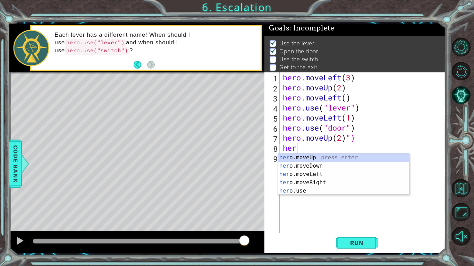
scroll to position [0, 0]
click at [334, 181] on div "hero .moveUp press enter hero .moveDown press enter hero .moveLeft press enter …" at bounding box center [343, 183] width 131 height 58
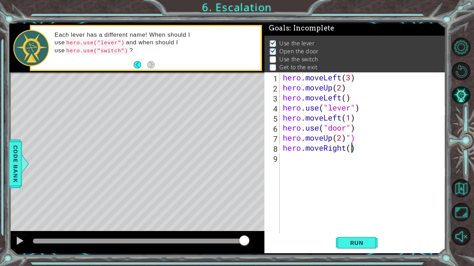
type textarea "hero.moveRight(2)"
click at [285, 162] on div "hero . moveLeft ( 3 ) hero . moveUp ( 2 ) hero . moveLeft ( ) hero . use ( "lev…" at bounding box center [364, 162] width 166 height 181
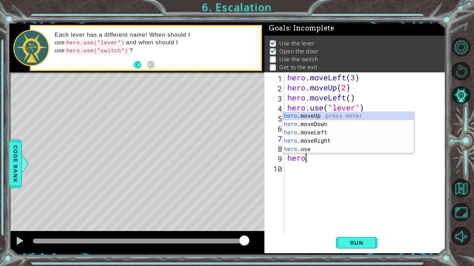
scroll to position [0, 0]
click at [303, 148] on div "hero .moveUp press enter hero .moveDown press enter hero .moveLeft press enter …" at bounding box center [347, 141] width 131 height 58
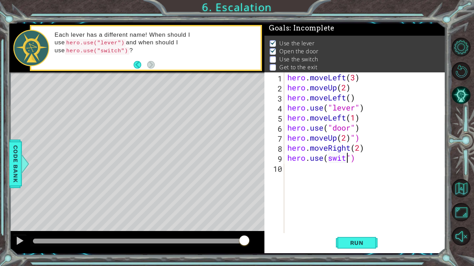
scroll to position [0, 3]
type textarea "hero.use(switch")"
click at [286, 166] on div "hero . moveLeft ( 3 ) hero . moveUp ( 2 ) hero . moveLeft ( ) hero . use ( "lev…" at bounding box center [366, 162] width 161 height 181
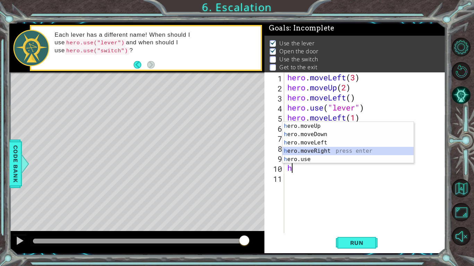
click at [324, 148] on div "h ero.moveUp press enter h ero.moveDown press enter h ero.moveLeft press enter …" at bounding box center [347, 151] width 131 height 58
type textarea "hero.moveRight(1)"
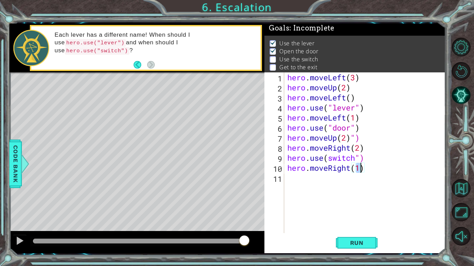
click at [309, 190] on div "hero . moveLeft ( 3 ) hero . moveUp ( 2 ) hero . moveLeft ( ) hero . use ( "lev…" at bounding box center [366, 162] width 161 height 181
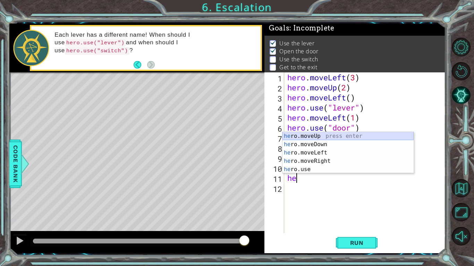
click at [331, 134] on div "he ro.moveUp press enter he ro.moveDown press enter he ro.moveLeft press enter …" at bounding box center [347, 161] width 131 height 58
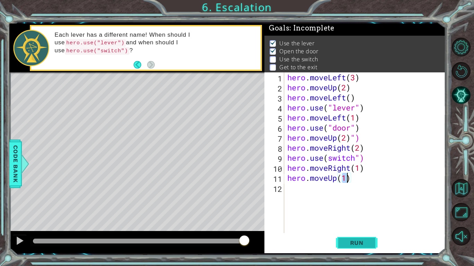
type textarea "hero.moveUp(1)"
click at [354, 241] on span "Run" at bounding box center [356, 243] width 27 height 7
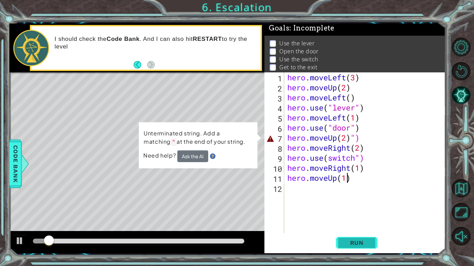
click at [354, 241] on span "Run" at bounding box center [356, 243] width 27 height 7
click at [354, 242] on span "Run" at bounding box center [356, 243] width 27 height 7
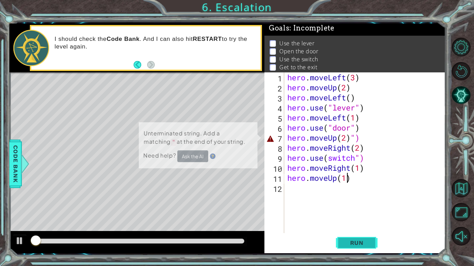
click at [354, 242] on span "Run" at bounding box center [356, 243] width 27 height 7
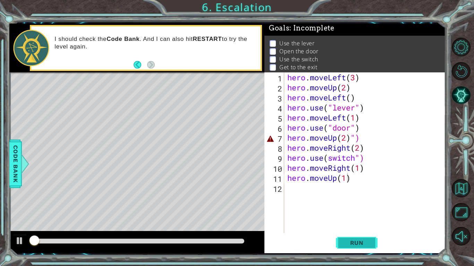
click at [354, 242] on span "Run" at bounding box center [356, 243] width 27 height 7
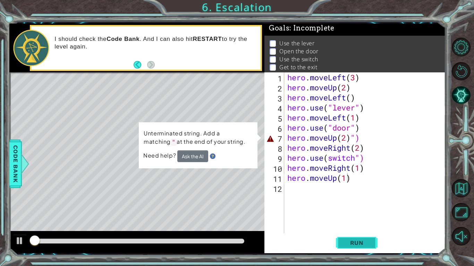
click at [354, 242] on span "Run" at bounding box center [356, 243] width 27 height 7
click at [333, 233] on div "hero . moveLeft ( 3 ) hero . moveUp ( 2 ) hero . moveLeft ( ) hero . use ( "lev…" at bounding box center [366, 162] width 161 height 181
click at [371, 76] on div "hero . moveLeft ( 3 ) hero . moveUp ( 2 ) hero . moveLeft ( ) hero . use ( "lev…" at bounding box center [366, 162] width 161 height 181
click at [289, 77] on div "hero . moveLeft ( 3 ) hero . moveUp ( 2 ) hero . moveLeft ( ) hero . use ( "lev…" at bounding box center [366, 162] width 161 height 181
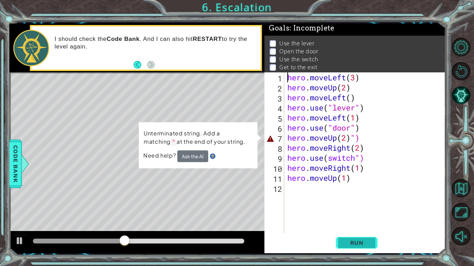
click at [374, 245] on button "Run" at bounding box center [357, 243] width 42 height 18
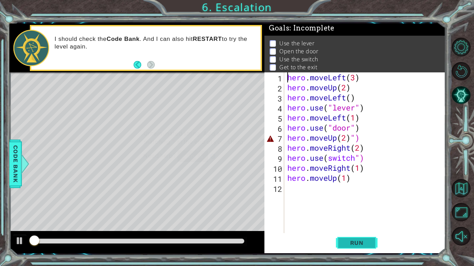
click at [374, 245] on button "Run" at bounding box center [357, 243] width 42 height 18
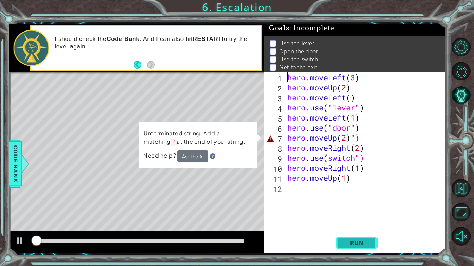
click at [374, 245] on button "Run" at bounding box center [357, 243] width 42 height 18
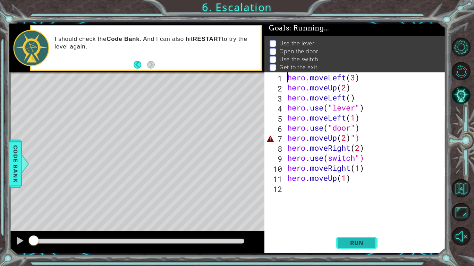
click at [374, 245] on button "Run" at bounding box center [357, 243] width 42 height 18
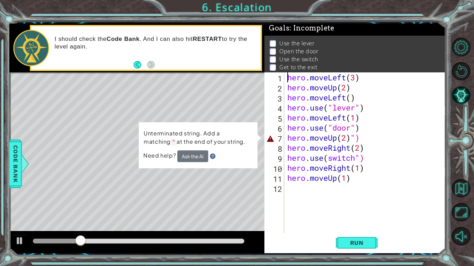
click at [396, 139] on div "hero . moveLeft ( 3 ) hero . moveUp ( 2 ) hero . moveLeft ( ) hero . use ( "lev…" at bounding box center [366, 162] width 161 height 181
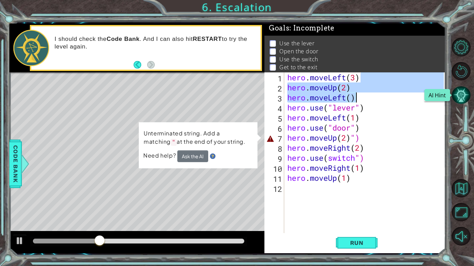
drag, startPoint x: 377, startPoint y: 79, endPoint x: 463, endPoint y: 97, distance: 87.9
click at [463, 97] on div "1 ההההההההההההההההההההההההההההההההההההההההההההההההההההההההההההההההההההההההההההה…" at bounding box center [237, 133] width 474 height 266
click at [417, 83] on div "hero . moveLeft ( 3 ) hero . moveUp ( 2 ) hero . moveLeft ( ) hero . use ( "lev…" at bounding box center [365, 152] width 158 height 161
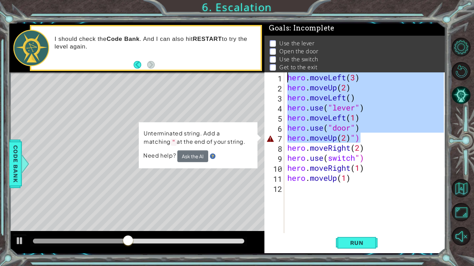
drag, startPoint x: 375, startPoint y: 138, endPoint x: 372, endPoint y: 70, distance: 67.7
click at [372, 70] on div "Goals : Incomplete Use the lever Open the door Use the switch Get to the exit h…" at bounding box center [354, 139] width 181 height 230
click at [386, 134] on div "hero . moveLeft ( 3 ) hero . moveUp ( 2 ) hero . moveLeft ( ) hero . use ( "lev…" at bounding box center [365, 152] width 158 height 161
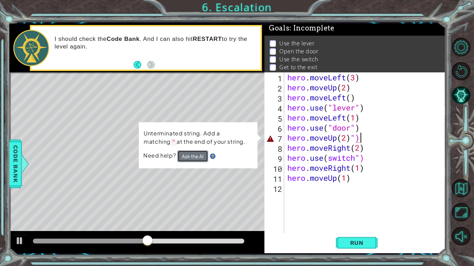
click at [198, 153] on button "Ask the AI" at bounding box center [192, 157] width 31 height 12
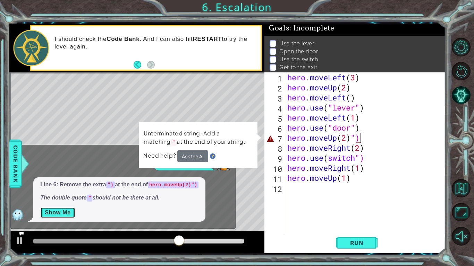
click at [71, 215] on button "Show Me" at bounding box center [57, 212] width 35 height 11
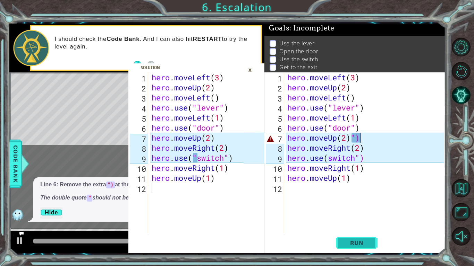
click at [340, 240] on button "Run" at bounding box center [357, 243] width 42 height 18
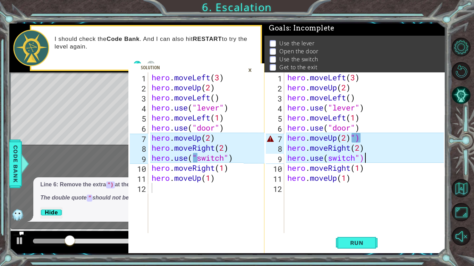
click at [381, 154] on div "hero . moveLeft ( 3 ) hero . moveUp ( 2 ) hero . moveLeft ( ) hero . use ( "lev…" at bounding box center [366, 162] width 161 height 181
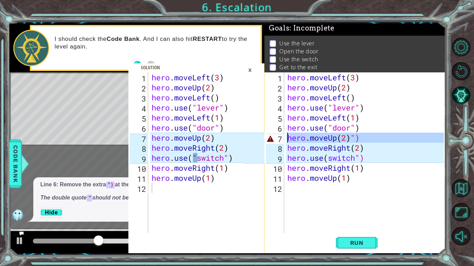
drag, startPoint x: 273, startPoint y: 140, endPoint x: 279, endPoint y: 137, distance: 6.4
click at [279, 137] on div "7" at bounding box center [275, 139] width 18 height 10
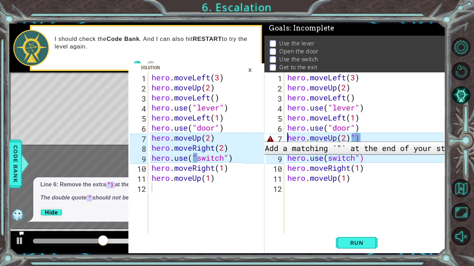
click at [277, 138] on div "7" at bounding box center [275, 139] width 18 height 10
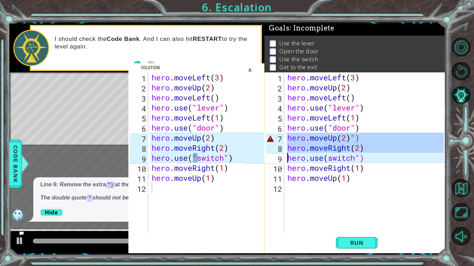
drag, startPoint x: 271, startPoint y: 142, endPoint x: 280, endPoint y: 153, distance: 14.8
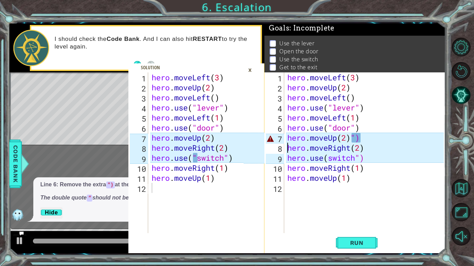
click at [279, 159] on div "9" at bounding box center [275, 159] width 18 height 10
type textarea "hero.use(switch")"
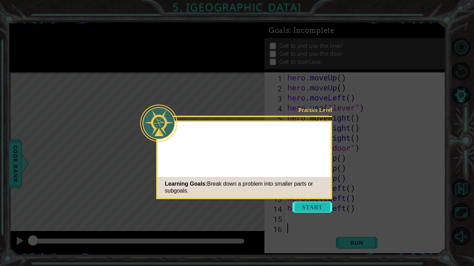
click at [311, 203] on button "Start" at bounding box center [312, 207] width 40 height 11
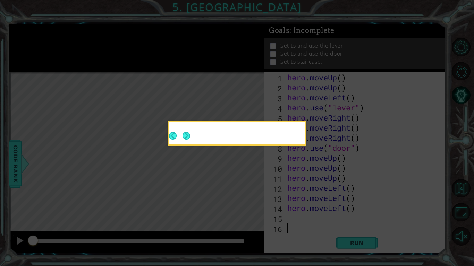
click at [328, 236] on icon at bounding box center [237, 133] width 474 height 266
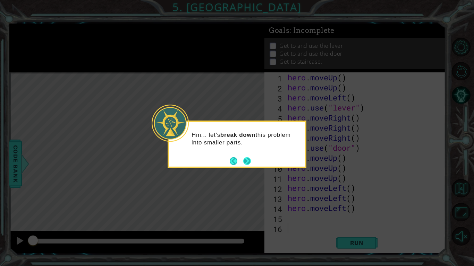
click at [244, 165] on button "Next" at bounding box center [247, 161] width 8 height 8
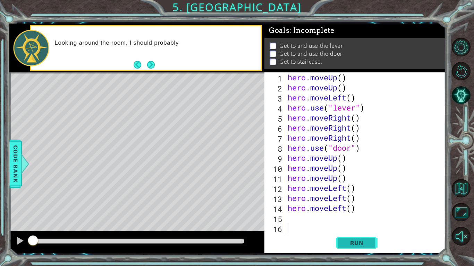
click at [352, 249] on button "Run" at bounding box center [357, 243] width 42 height 18
click at [352, 242] on span "Run" at bounding box center [356, 243] width 27 height 7
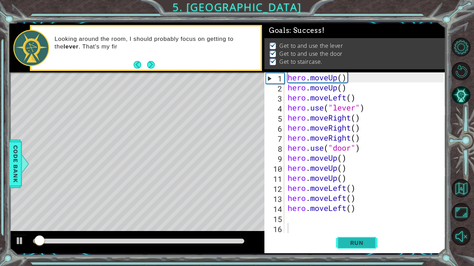
click at [353, 245] on span "Run" at bounding box center [356, 243] width 27 height 7
click at [352, 244] on span "Run" at bounding box center [356, 243] width 27 height 7
click at [353, 245] on span "Run" at bounding box center [356, 243] width 27 height 7
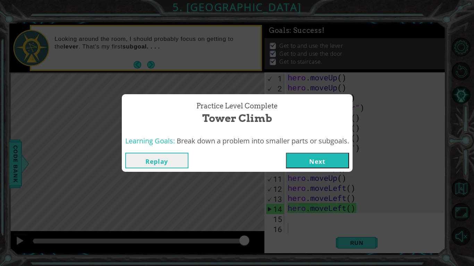
click at [295, 161] on button "Next" at bounding box center [317, 161] width 63 height 16
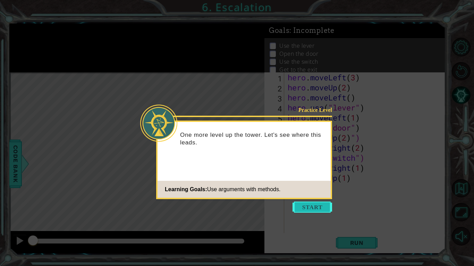
click at [299, 208] on button "Start" at bounding box center [312, 207] width 40 height 11
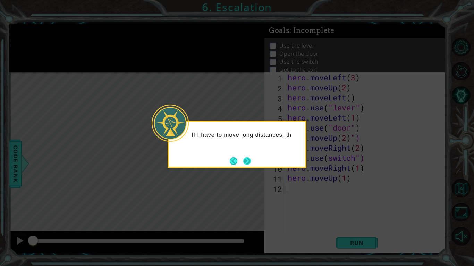
click at [247, 158] on button "Next" at bounding box center [247, 161] width 8 height 8
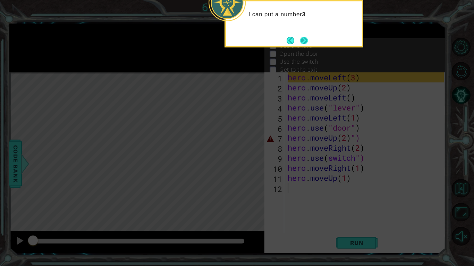
click at [307, 41] on button "Next" at bounding box center [304, 41] width 8 height 8
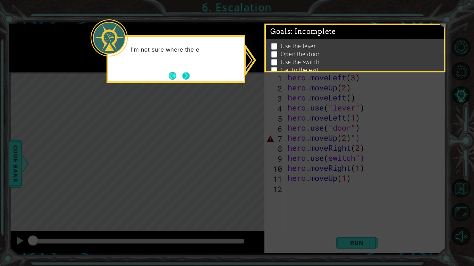
click at [186, 76] on button "Next" at bounding box center [186, 76] width 8 height 8
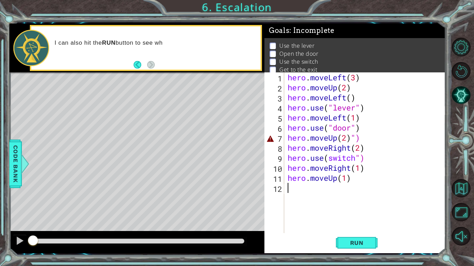
click at [358, 253] on div "1 2 3 4 5 6 7 8 9 10 11 12 hero . moveLeft ( 3 ) hero . moveUp ( 2 ) hero . mov…" at bounding box center [354, 162] width 181 height 181
click at [356, 246] on span "Run" at bounding box center [356, 243] width 27 height 7
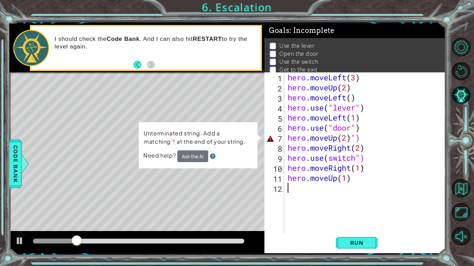
click at [362, 138] on div "hero . moveLeft ( 3 ) hero . moveUp ( 2 ) hero . moveLeft ( ) hero . use ( "lev…" at bounding box center [366, 162] width 161 height 181
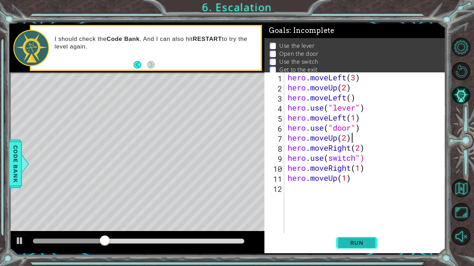
click at [359, 243] on span "Run" at bounding box center [356, 243] width 27 height 7
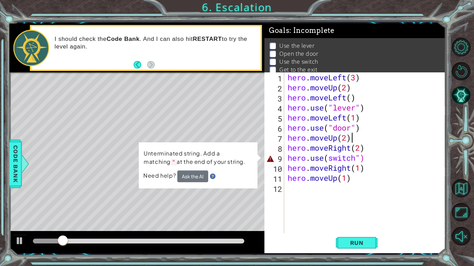
click at [360, 160] on div "hero . moveLeft ( 3 ) hero . moveUp ( 2 ) hero . moveLeft ( ) hero . use ( "lev…" at bounding box center [366, 162] width 161 height 181
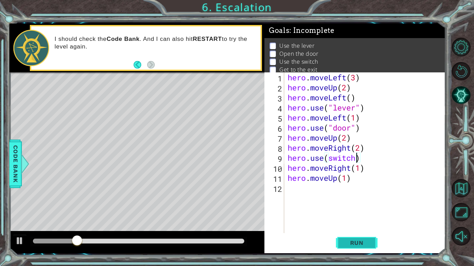
click at [349, 245] on span "Run" at bounding box center [356, 243] width 27 height 7
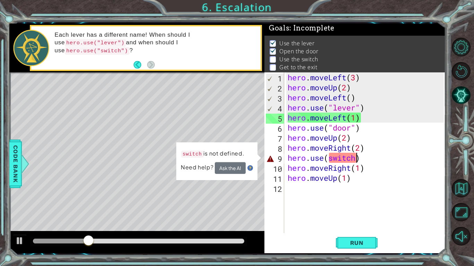
scroll to position [0, 3]
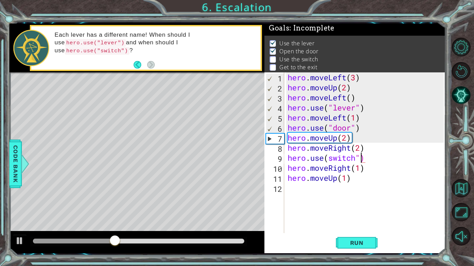
click at [329, 160] on div "hero . moveLeft ( 3 ) hero . moveUp ( 2 ) hero . moveLeft ( ) hero . use ( "lev…" at bounding box center [366, 162] width 161 height 181
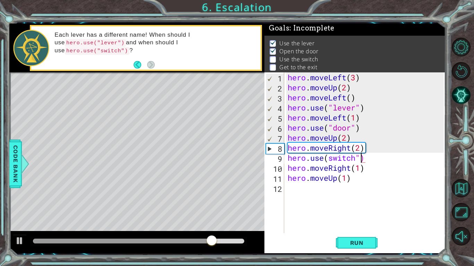
click at [328, 159] on div "hero . moveLeft ( 3 ) hero . moveUp ( 2 ) hero . moveLeft ( ) hero . use ( "lev…" at bounding box center [366, 162] width 161 height 181
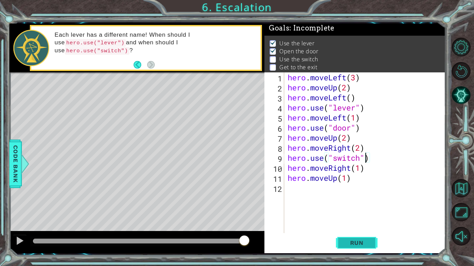
type textarea "hero.use("switch")"
click at [365, 240] on span "Run" at bounding box center [356, 243] width 27 height 7
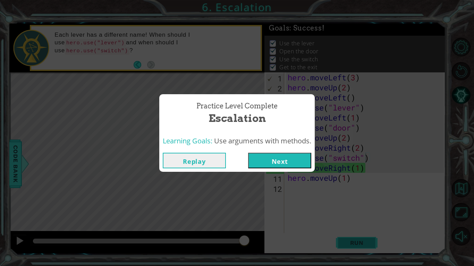
click at [365, 240] on div "Practice Level Complete Escalation Learning Goals: Use arguments with methods. …" at bounding box center [237, 133] width 474 height 266
click at [292, 159] on button "Next" at bounding box center [279, 161] width 63 height 16
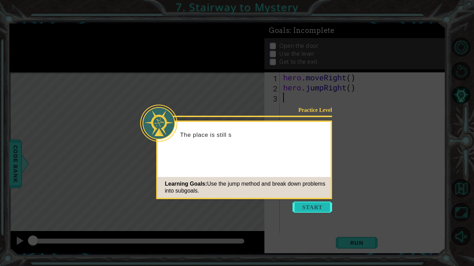
click at [307, 211] on button "Start" at bounding box center [312, 207] width 40 height 11
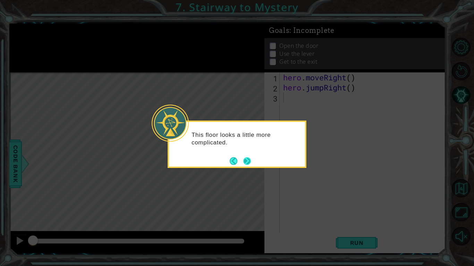
click at [243, 160] on button "Next" at bounding box center [247, 161] width 8 height 8
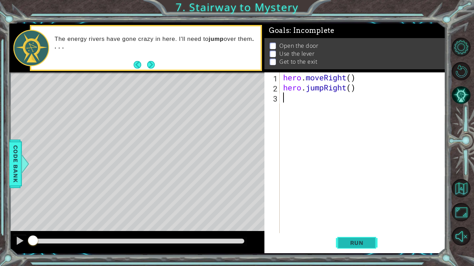
click at [372, 240] on button "Run" at bounding box center [357, 243] width 42 height 18
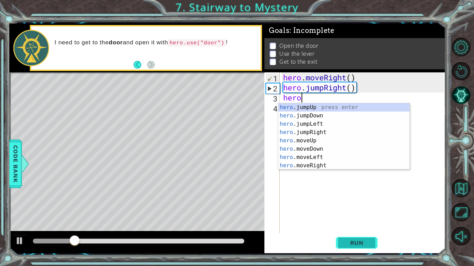
type textarea "hero"
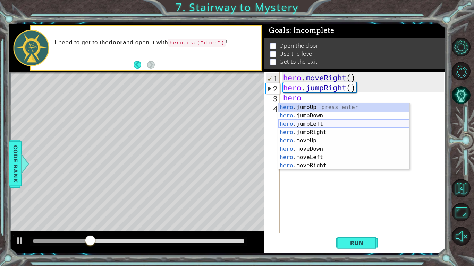
click at [336, 122] on div "hero .jumpUp press enter hero .jumpDown press enter hero .jumpLeft press enter …" at bounding box center [343, 144] width 131 height 83
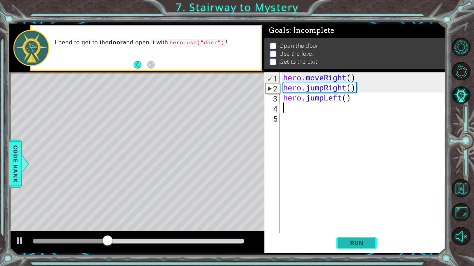
click at [358, 242] on span "Run" at bounding box center [356, 243] width 27 height 7
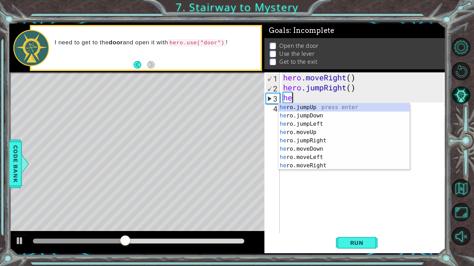
type textarea "h"
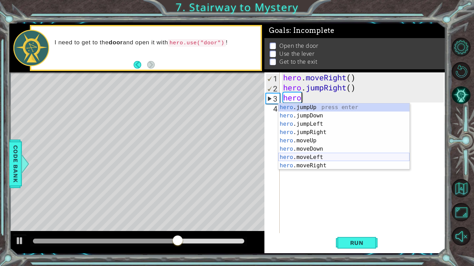
click at [340, 160] on div "hero .jumpUp press enter hero .jumpDown press enter hero .jumpLeft press enter …" at bounding box center [343, 144] width 131 height 83
type textarea "hero.moveLeft(1)"
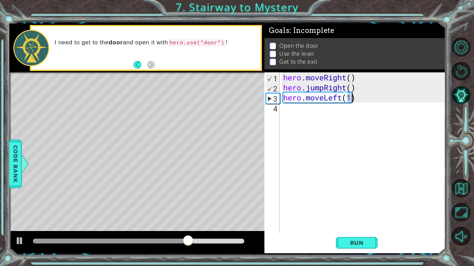
click at [321, 131] on div "hero . moveRight ( ) hero . jumpRight ( ) hero . moveLeft ( 1 )" at bounding box center [364, 162] width 165 height 181
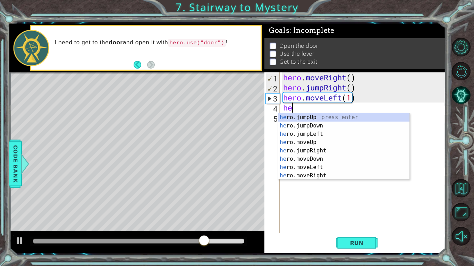
type textarea "her"
click at [329, 148] on div "her o.jumpUp press enter her o.jumpDown press enter her o.jumpLeft press enter …" at bounding box center [343, 154] width 131 height 83
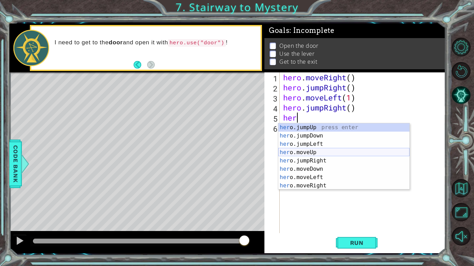
click at [320, 153] on div "her o.jumpUp press enter her o.jumpDown press enter her o.jumpLeft press enter …" at bounding box center [343, 164] width 131 height 83
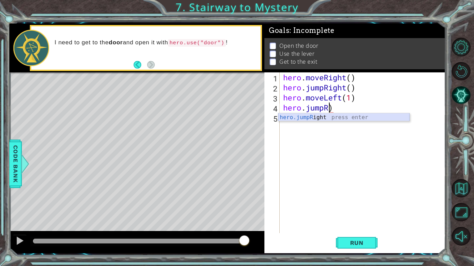
click at [334, 116] on div "hero.jumpR ight press enter" at bounding box center [343, 125] width 131 height 25
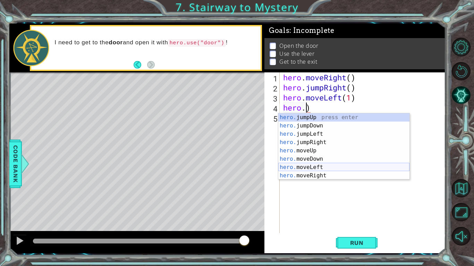
click at [319, 168] on div "hero. jumpUp press enter hero. jumpDown press enter hero. jumpLeft press enter …" at bounding box center [343, 154] width 131 height 83
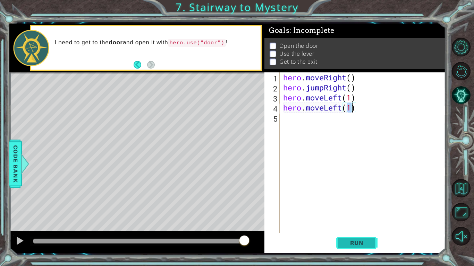
click at [367, 246] on span "Run" at bounding box center [356, 243] width 27 height 7
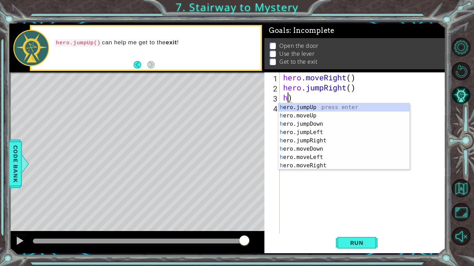
type textarea ")"
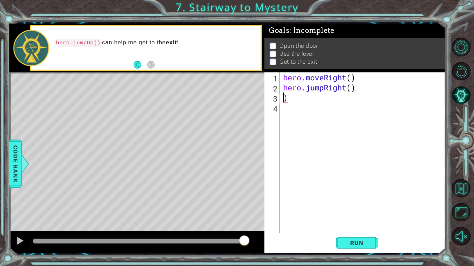
click at [294, 99] on div "hero . moveRight ( ) hero . jumpRight ( ) )" at bounding box center [364, 162] width 165 height 181
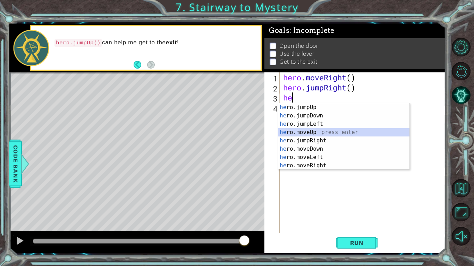
click at [321, 133] on div "he ro.jumpUp press enter he ro.jumpDown press enter he ro.jumpLeft press enter …" at bounding box center [343, 144] width 131 height 83
type textarea "hero.moveUp(1)"
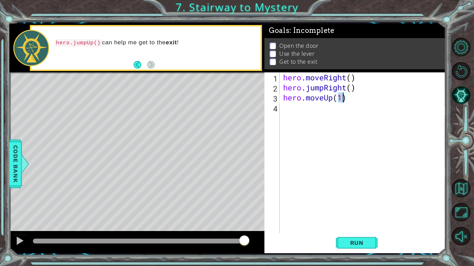
click at [319, 119] on div "hero . moveRight ( ) hero . jumpRight ( ) hero . moveUp ( 1 )" at bounding box center [364, 162] width 165 height 181
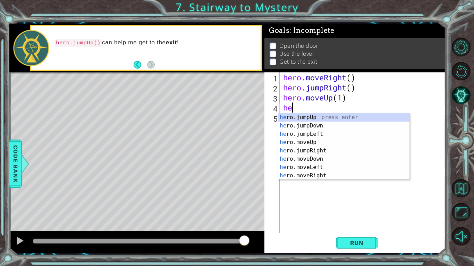
scroll to position [0, 0]
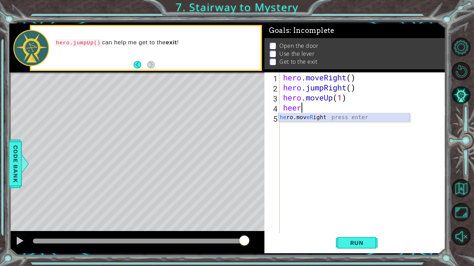
click at [347, 120] on div "he ro.mov eR ight press enter" at bounding box center [343, 125] width 131 height 25
type textarea "hero.moveRight(1)"
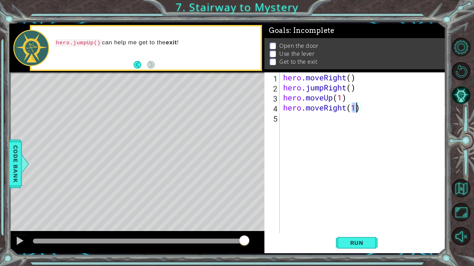
click at [309, 123] on div "hero . moveRight ( ) hero . jumpRight ( ) hero . moveUp ( 1 ) hero . moveRight …" at bounding box center [364, 162] width 165 height 181
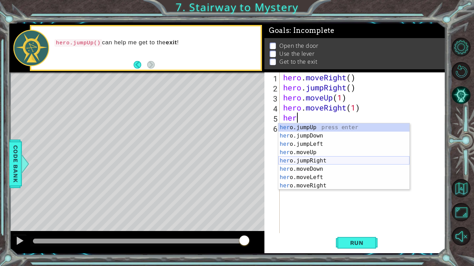
scroll to position [8, 0]
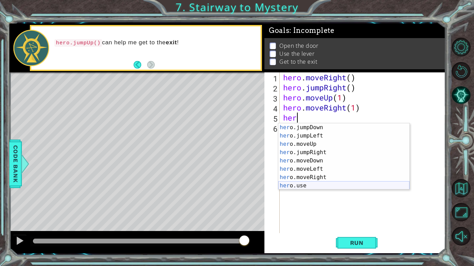
click at [310, 185] on div "her o.jumpDown press enter her o.jumpLeft press enter her o.moveUp press enter …" at bounding box center [343, 164] width 131 height 83
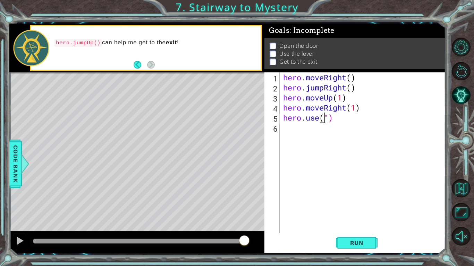
scroll to position [0, 2]
type textarea "hero.use("door")"
click at [305, 135] on div "hero . moveRight ( ) hero . jumpRight ( ) hero . moveUp ( 1 ) hero . moveRight …" at bounding box center [364, 162] width 165 height 181
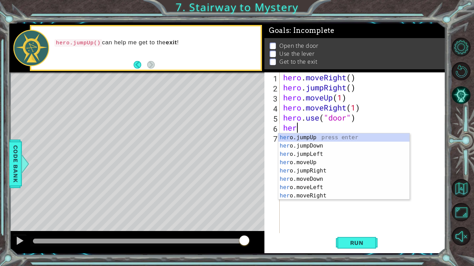
scroll to position [0, 0]
click at [318, 173] on div "hero .jumpUp press enter hero .jumpDown press enter hero .jumpLeft press enter …" at bounding box center [343, 175] width 131 height 83
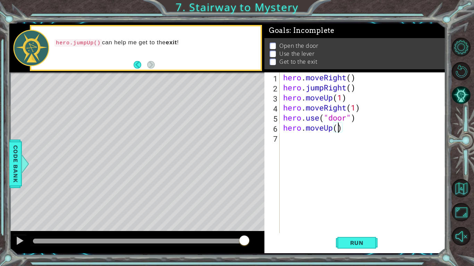
type textarea "hero.moveUp(2)"
click at [332, 145] on div "hero . moveRight ( ) hero . jumpRight ( ) hero . moveUp ( 1 ) hero . moveRight …" at bounding box center [364, 162] width 165 height 181
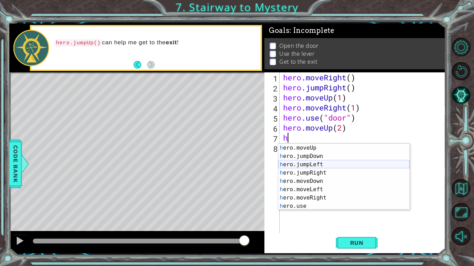
scroll to position [7, 0]
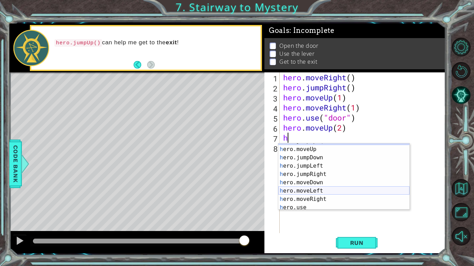
click at [334, 191] on div "h ero.jumpUp press enter h ero.moveUp press enter h ero.jumpDown press enter h …" at bounding box center [343, 178] width 131 height 83
type textarea "hero.moveLeft(1)"
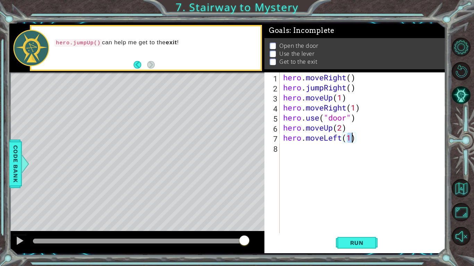
click at [299, 156] on div "hero . moveRight ( ) hero . jumpRight ( ) hero . moveUp ( 1 ) hero . moveRight …" at bounding box center [364, 162] width 165 height 181
click at [309, 160] on div "hero. use press enter" at bounding box center [343, 166] width 131 height 25
type textarea "hero.use("lever")"
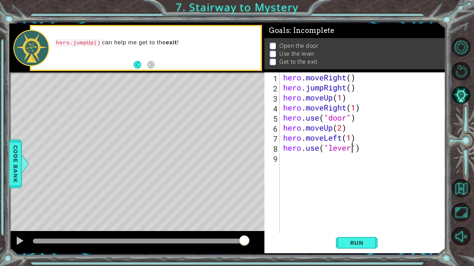
click at [311, 166] on div "hero . moveRight ( ) hero . jumpRight ( ) hero . moveUp ( 1 ) hero . moveRight …" at bounding box center [364, 162] width 165 height 181
type textarea "h"
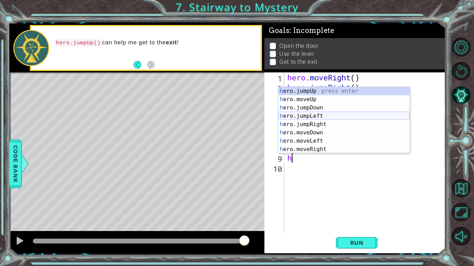
click at [315, 117] on div "h ero.jumpUp press enter h ero.moveUp press enter h ero.jumpDown press enter h …" at bounding box center [343, 128] width 131 height 83
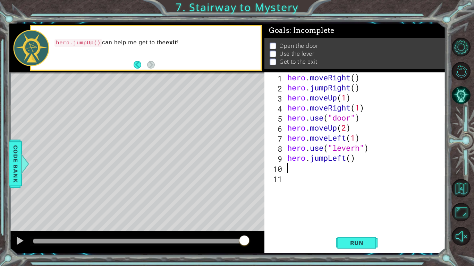
click at [349, 159] on div "hero . moveRight ( ) hero . jumpRight ( ) hero . moveUp ( 1 ) hero . moveRight …" at bounding box center [366, 162] width 161 height 181
type textarea "hero.jumpLeft(2)"
click at [299, 169] on div "hero . moveRight ( ) hero . jumpRight ( ) hero . moveUp ( 1 ) hero . moveRight …" at bounding box center [366, 162] width 161 height 181
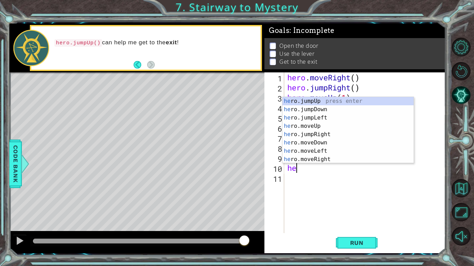
type textarea "her"
click at [335, 101] on div "her o.jumpUp press enter her o.jumpDown press enter her o.jumpLeft press enter …" at bounding box center [347, 138] width 131 height 83
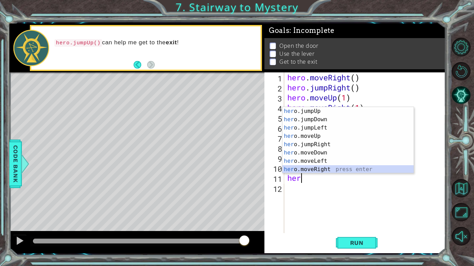
click at [309, 170] on div "her o.jumpUp press enter her o.jumpDown press enter her o.jumpLeft press enter …" at bounding box center [347, 148] width 131 height 83
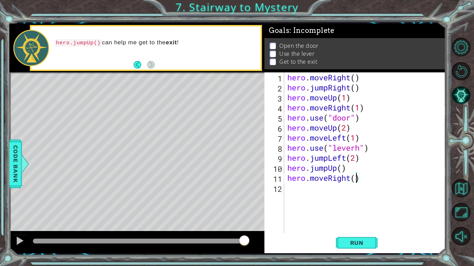
scroll to position [0, 3]
click at [357, 245] on span "Run" at bounding box center [356, 243] width 27 height 7
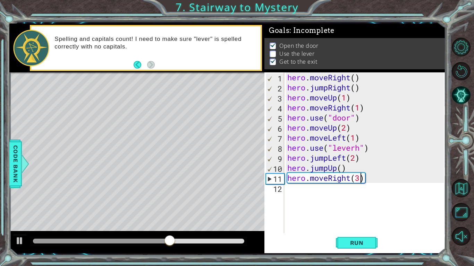
click at [362, 150] on div "hero . moveRight ( ) hero . jumpRight ( ) hero . moveUp ( 1 ) hero . moveRight …" at bounding box center [366, 162] width 161 height 181
click at [330, 157] on div "hero . moveRight ( ) hero . jumpRight ( ) hero . moveUp ( 1 ) hero . moveRight …" at bounding box center [366, 162] width 161 height 181
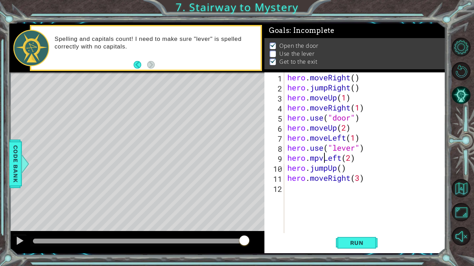
scroll to position [0, 2]
click at [366, 243] on span "Run" at bounding box center [356, 243] width 27 height 7
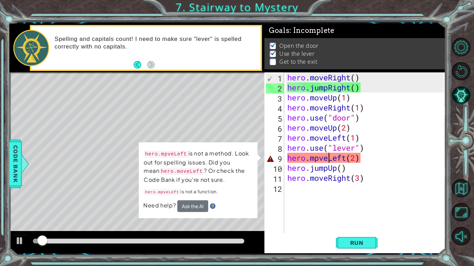
click at [319, 159] on div "hero . moveRight ( ) hero . jumpRight ( ) hero . moveUp ( 1 ) hero . moveRight …" at bounding box center [366, 162] width 161 height 181
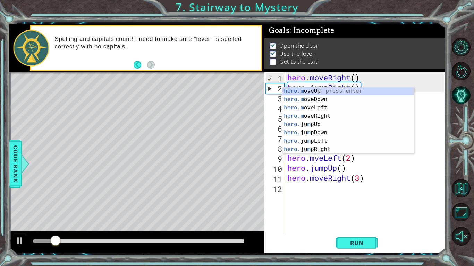
scroll to position [0, 1]
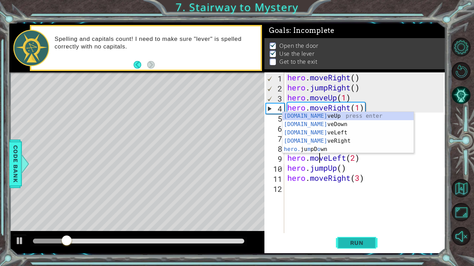
type textarea "hero.moveLeft(2)"
click at [354, 240] on span "Run" at bounding box center [356, 243] width 27 height 7
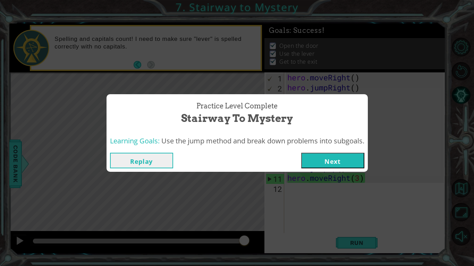
click at [321, 162] on button "Next" at bounding box center [332, 161] width 63 height 16
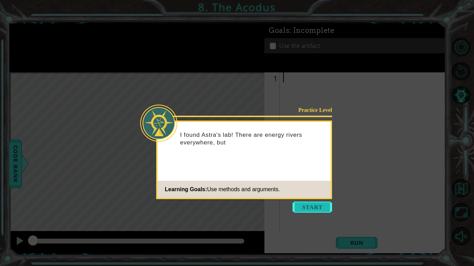
click at [303, 207] on button "Start" at bounding box center [312, 207] width 40 height 11
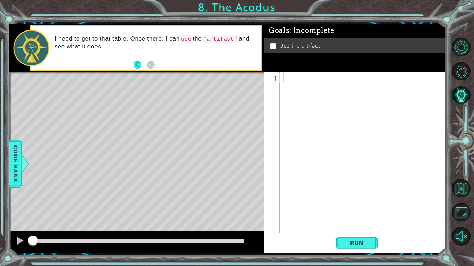
click at [327, 237] on div "Run" at bounding box center [356, 243] width 181 height 18
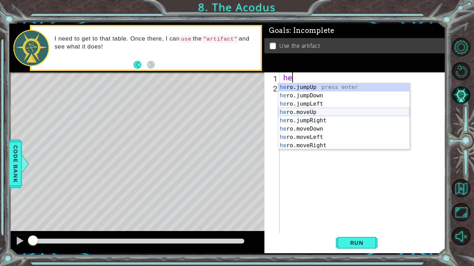
click at [322, 114] on div "he ro.jumpUp press enter he ro.jumpDown press enter he ro.jumpLeft press enter …" at bounding box center [343, 124] width 131 height 83
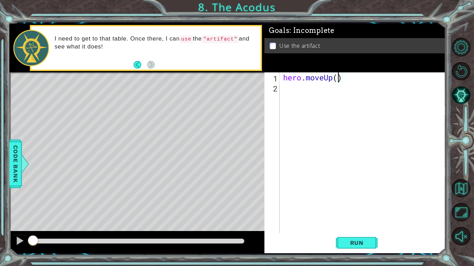
type textarea "hero.moveUp(2)"
click at [306, 101] on div "hero . moveUp ( 2 )" at bounding box center [364, 162] width 165 height 181
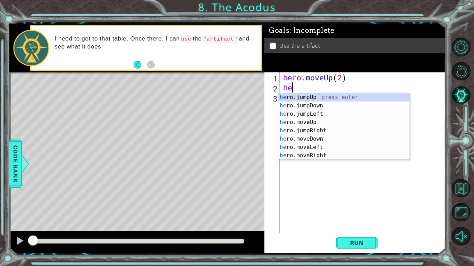
type textarea "hero"
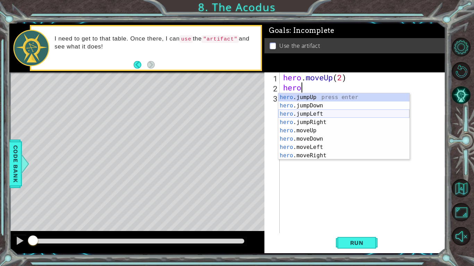
click at [333, 117] on div "hero .jumpUp press enter hero .jumpDown press enter hero .jumpLeft press enter …" at bounding box center [343, 134] width 131 height 83
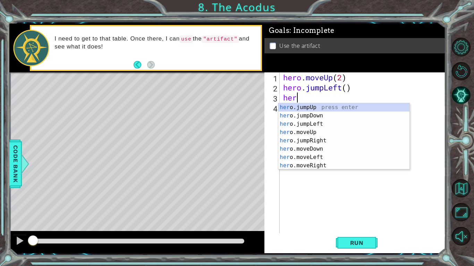
type textarea "hero"
click at [321, 116] on div "hero .jumpUp press enter hero .jumpDown press enter hero .jumpLeft press enter …" at bounding box center [343, 144] width 131 height 83
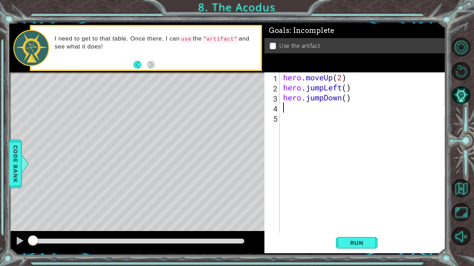
scroll to position [0, 0]
click at [346, 99] on div "hero . moveUp ( 2 ) hero . jumpLeft ( ) hero . jumpDown ( )" at bounding box center [364, 162] width 165 height 181
type textarea "hero.jumpDown(3)"
click at [289, 110] on div "hero . moveUp ( 2 ) hero . jumpLeft ( ) hero . jumpDown ( 3 )" at bounding box center [364, 162] width 165 height 181
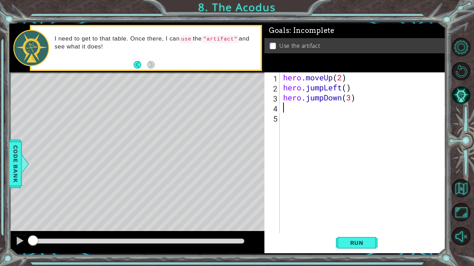
scroll to position [0, 0]
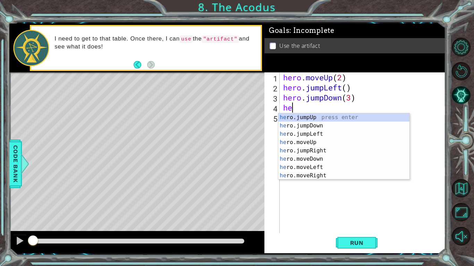
type textarea "her"
click at [323, 131] on div "her o.jumpUp press enter her o.jumpDown press enter her o.jumpLeft press enter …" at bounding box center [343, 154] width 131 height 83
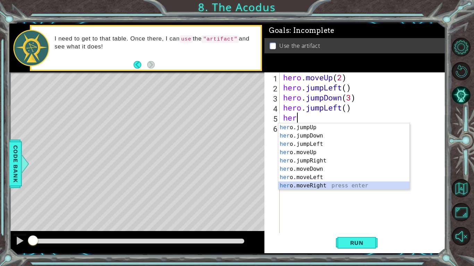
click at [313, 185] on div "her o.jumpUp press enter her o.jumpDown press enter her o.jumpLeft press enter …" at bounding box center [343, 164] width 131 height 83
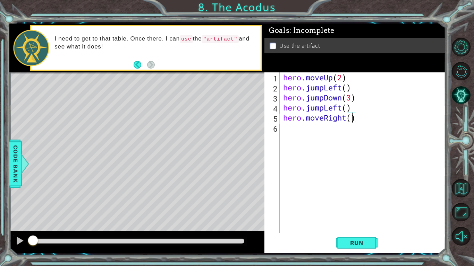
type textarea "hero.moveRight(3)"
click at [290, 129] on div "hero . moveUp ( 2 ) hero . jumpLeft ( ) hero . jumpDown ( 3 ) hero . jumpLeft (…" at bounding box center [364, 162] width 165 height 181
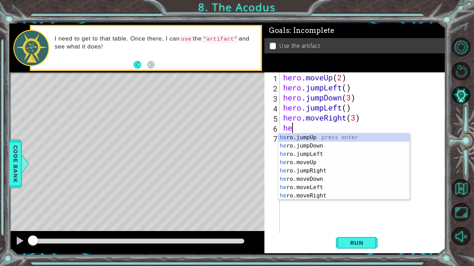
scroll to position [0, 0]
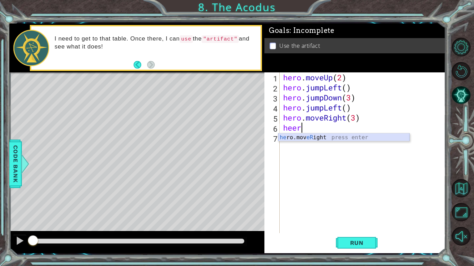
click at [320, 137] on div "he ro.mov eR ight press enter" at bounding box center [343, 146] width 131 height 25
type textarea "hero.moveRight(1)"
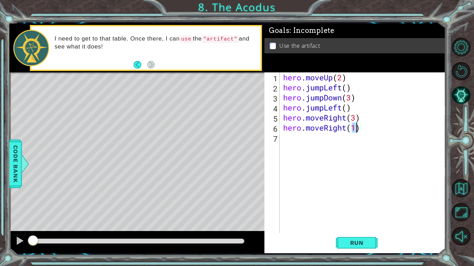
click at [320, 137] on div "hero . moveUp ( 2 ) hero . jumpLeft ( ) hero . jumpDown ( 3 ) hero . jumpLeft (…" at bounding box center [364, 162] width 165 height 181
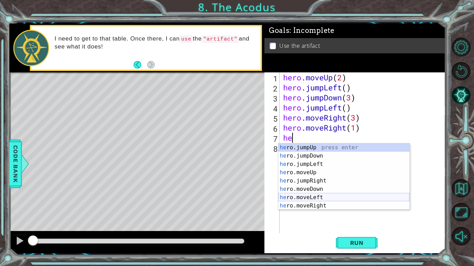
scroll to position [8, 0]
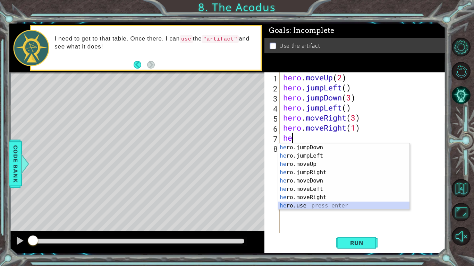
click at [326, 204] on div "he ro.jumpDown press enter he ro.jumpLeft press enter he ro.moveUp press enter …" at bounding box center [343, 185] width 131 height 83
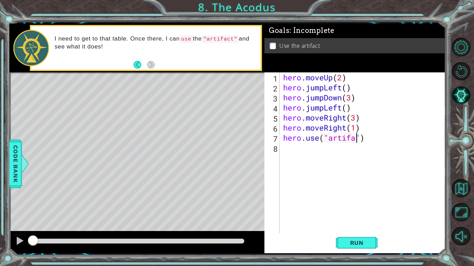
scroll to position [0, 3]
click at [348, 240] on span "Run" at bounding box center [356, 243] width 27 height 7
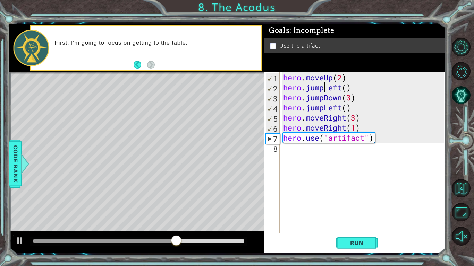
click at [325, 89] on div "hero . moveUp ( 2 ) hero . jumpLeft ( ) hero . jumpDown ( 3 ) hero . jumpLeft (…" at bounding box center [364, 162] width 165 height 181
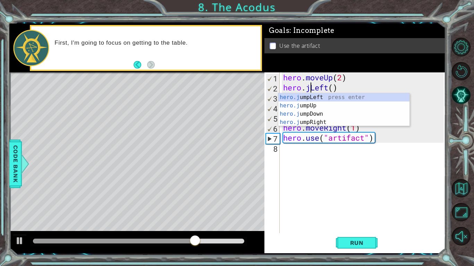
scroll to position [0, 0]
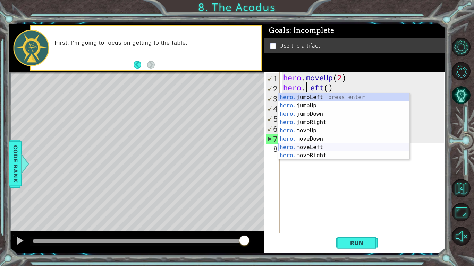
click at [314, 148] on div "hero. jumpLeft press enter hero. jumpUp press enter hero. jumpDown press enter …" at bounding box center [343, 134] width 131 height 83
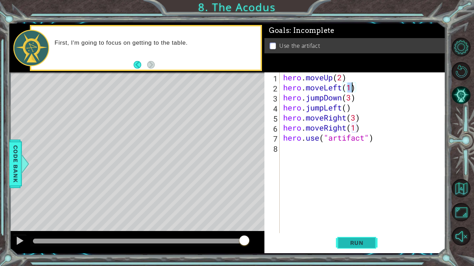
click at [341, 245] on button "Run" at bounding box center [357, 243] width 42 height 18
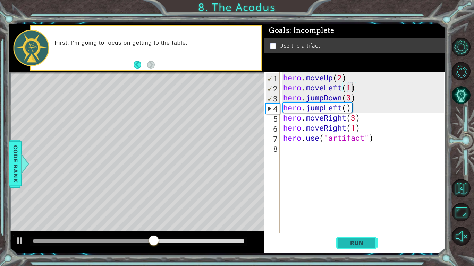
click at [341, 245] on button "Run" at bounding box center [357, 243] width 42 height 18
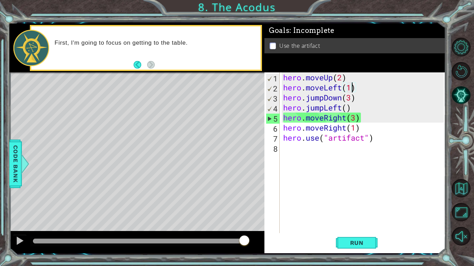
click at [348, 119] on div "hero . moveUp ( 2 ) hero . moveLeft ( 1 ) hero . jumpDown ( 3 ) hero . jumpLeft…" at bounding box center [364, 162] width 165 height 181
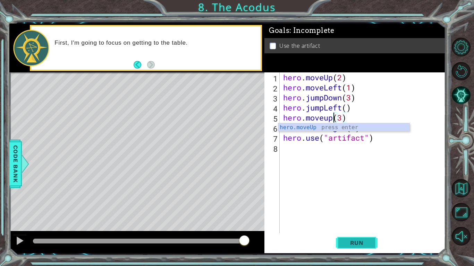
type textarea "hero.moveup(3)"
click at [342, 242] on button "Run" at bounding box center [357, 243] width 42 height 18
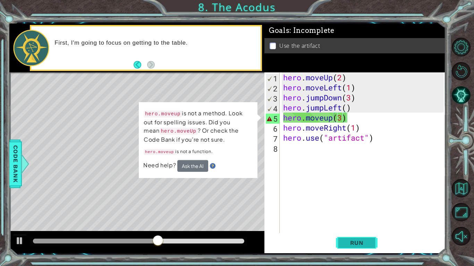
click at [342, 242] on button "Run" at bounding box center [357, 243] width 42 height 18
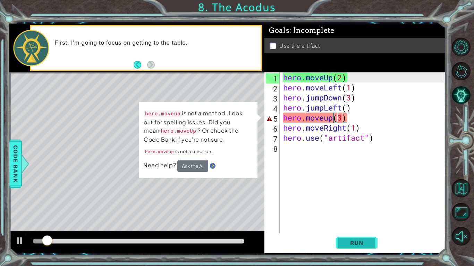
click at [342, 242] on button "Run" at bounding box center [357, 243] width 42 height 18
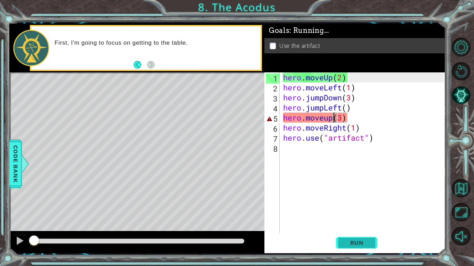
click at [342, 242] on button "Run" at bounding box center [357, 243] width 42 height 18
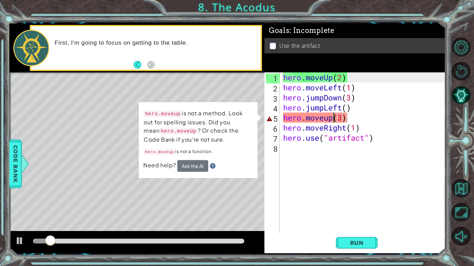
click at [372, 197] on div "hero . moveUp ( 2 ) hero . moveLeft ( 1 ) hero . jumpDown ( 3 ) hero . jumpLeft…" at bounding box center [364, 162] width 165 height 181
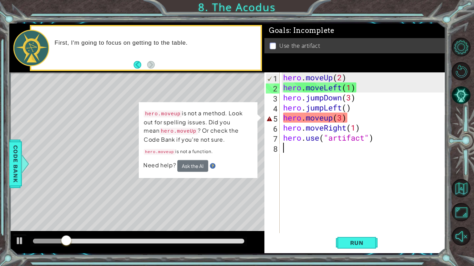
click at [350, 120] on div "hero . moveUp ( 2 ) hero . moveLeft ( 1 ) hero . jumpDown ( 3 ) hero . jumpLeft…" at bounding box center [364, 162] width 165 height 181
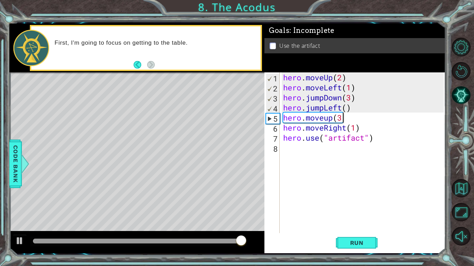
scroll to position [0, 2]
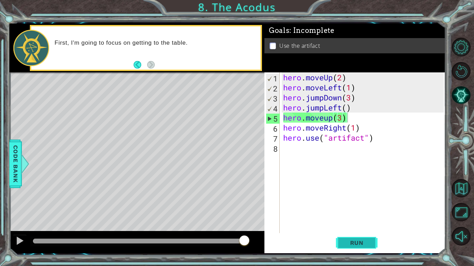
click at [362, 241] on span "Run" at bounding box center [356, 243] width 27 height 7
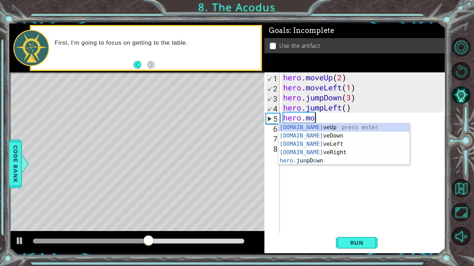
scroll to position [0, 0]
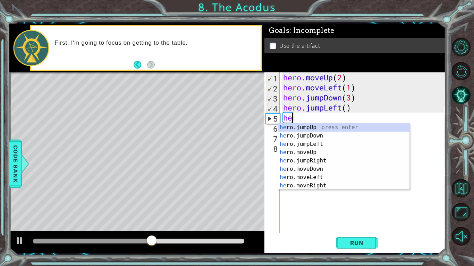
type textarea "h"
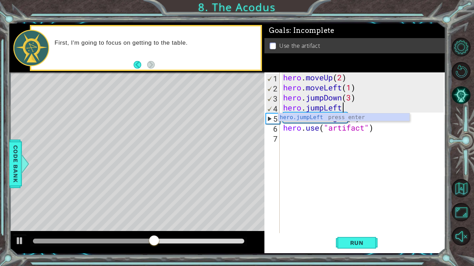
type textarea "hero.jumpL"
click at [382, 119] on div "hero.jumpL eft press enter" at bounding box center [343, 125] width 131 height 25
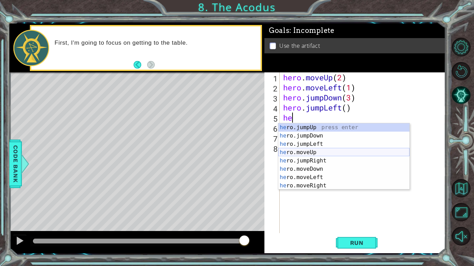
click at [312, 152] on div "he ro.jumpUp press enter he ro.jumpDown press enter he ro.jumpLeft press enter …" at bounding box center [343, 164] width 131 height 83
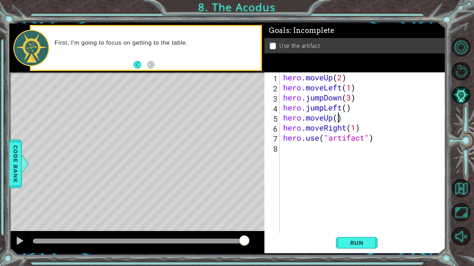
scroll to position [0, 2]
type textarea "hero.moveUp(3)"
click at [348, 245] on span "Run" at bounding box center [356, 243] width 27 height 7
